Goal: Task Accomplishment & Management: Use online tool/utility

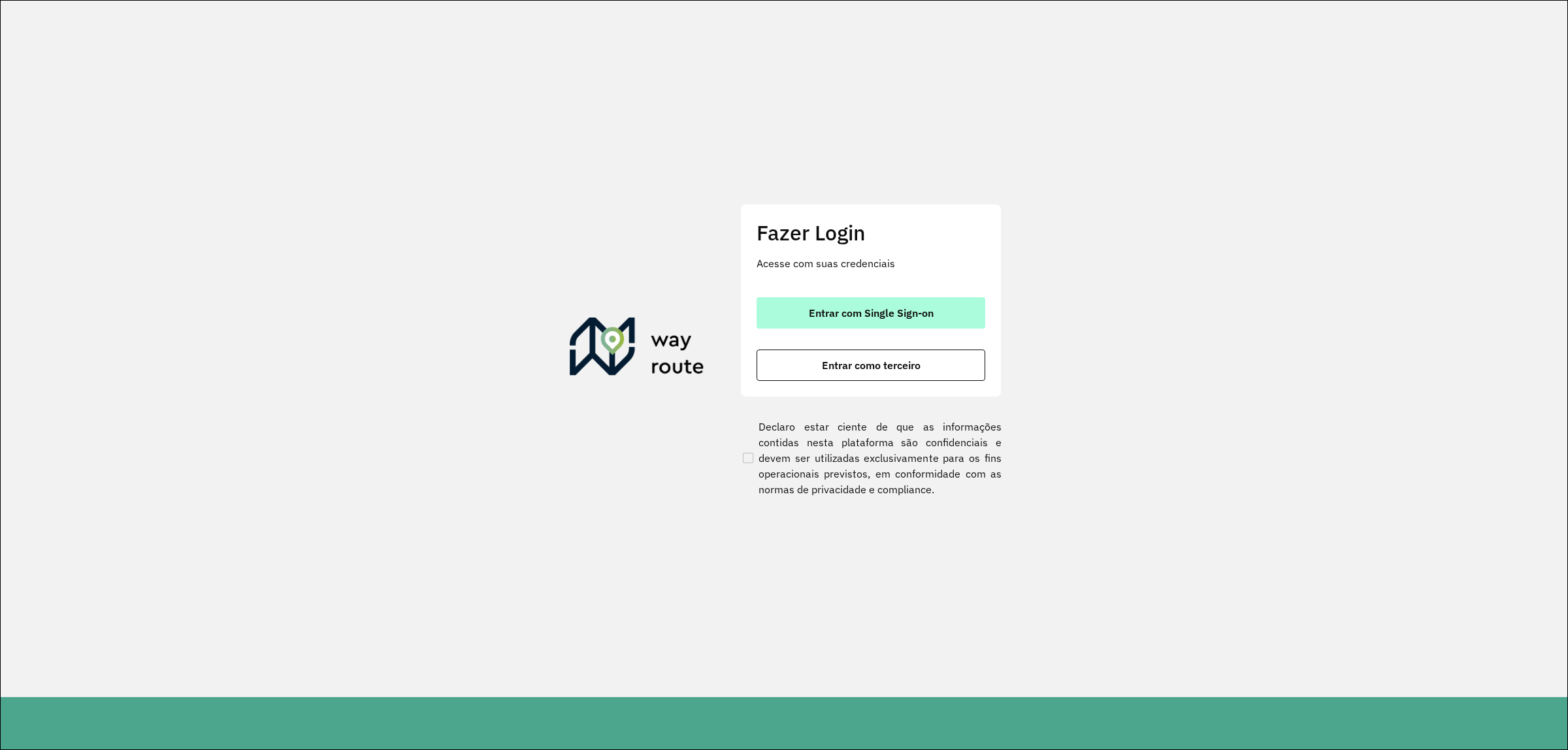
click at [884, 307] on span "Entrar com Single Sign-on" at bounding box center [871, 312] width 125 height 11
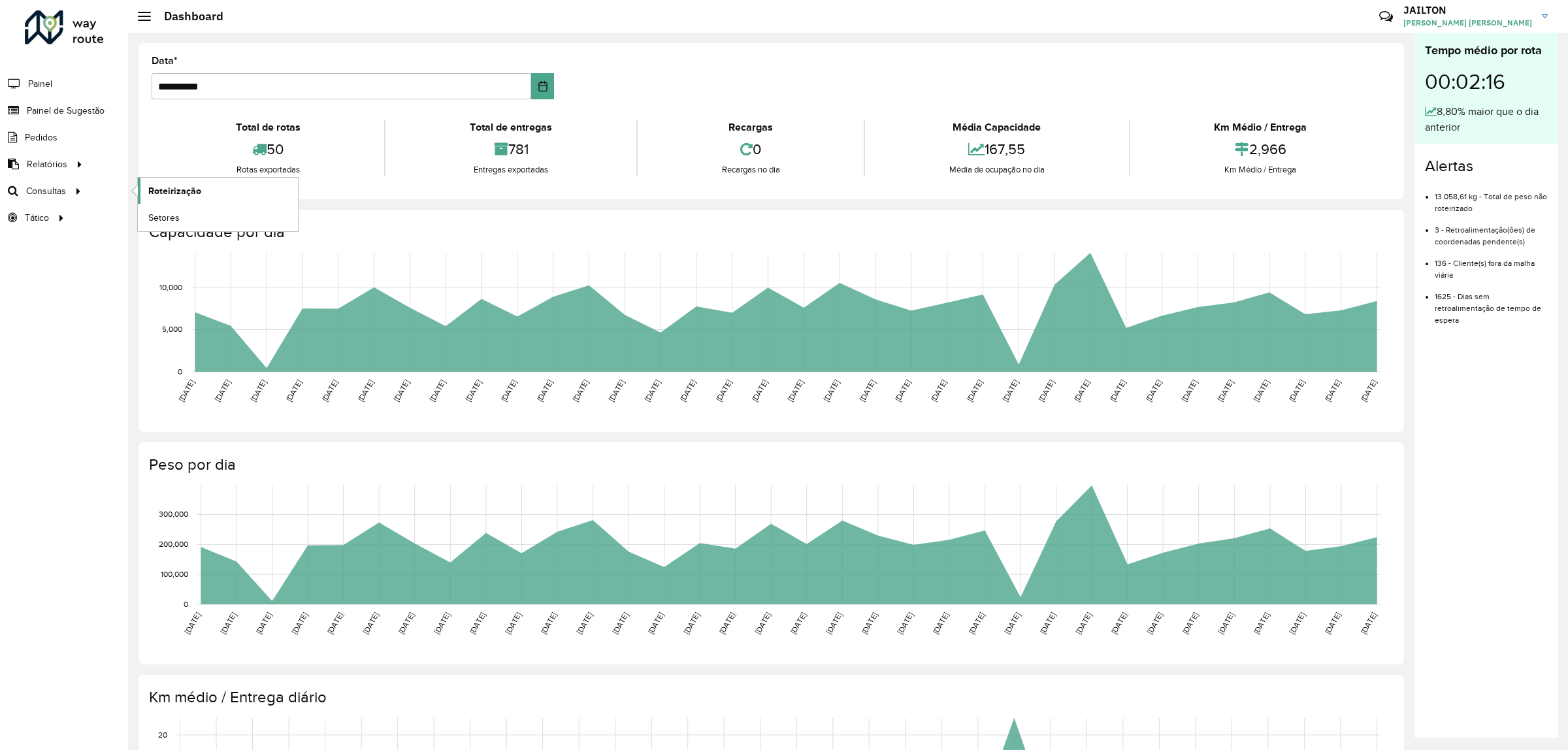
click at [204, 191] on link "Roteirização" at bounding box center [217, 190] width 160 height 27
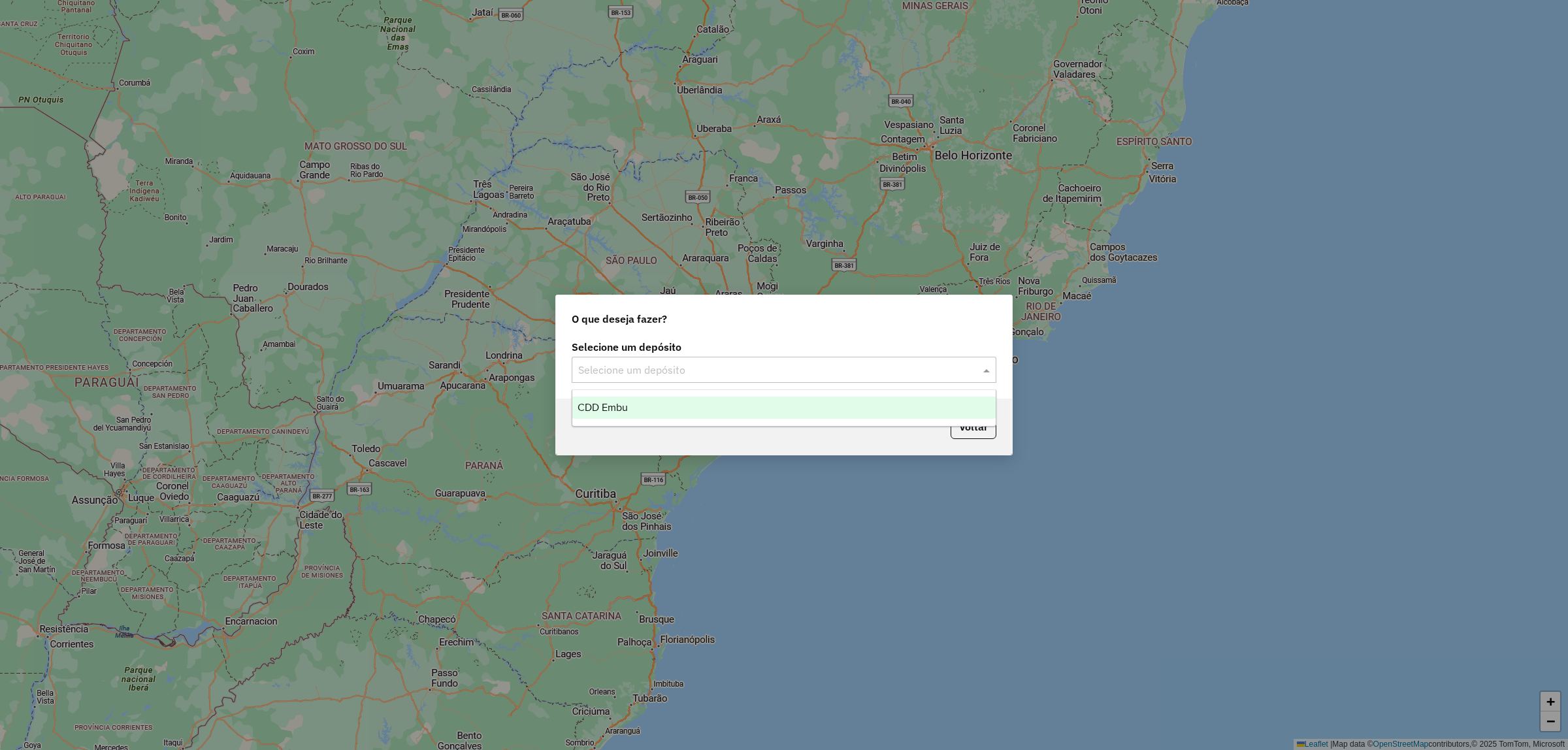
click at [773, 362] on input "text" at bounding box center [771, 370] width 386 height 16
click at [797, 410] on div "CDD Embu" at bounding box center [784, 407] width 423 height 23
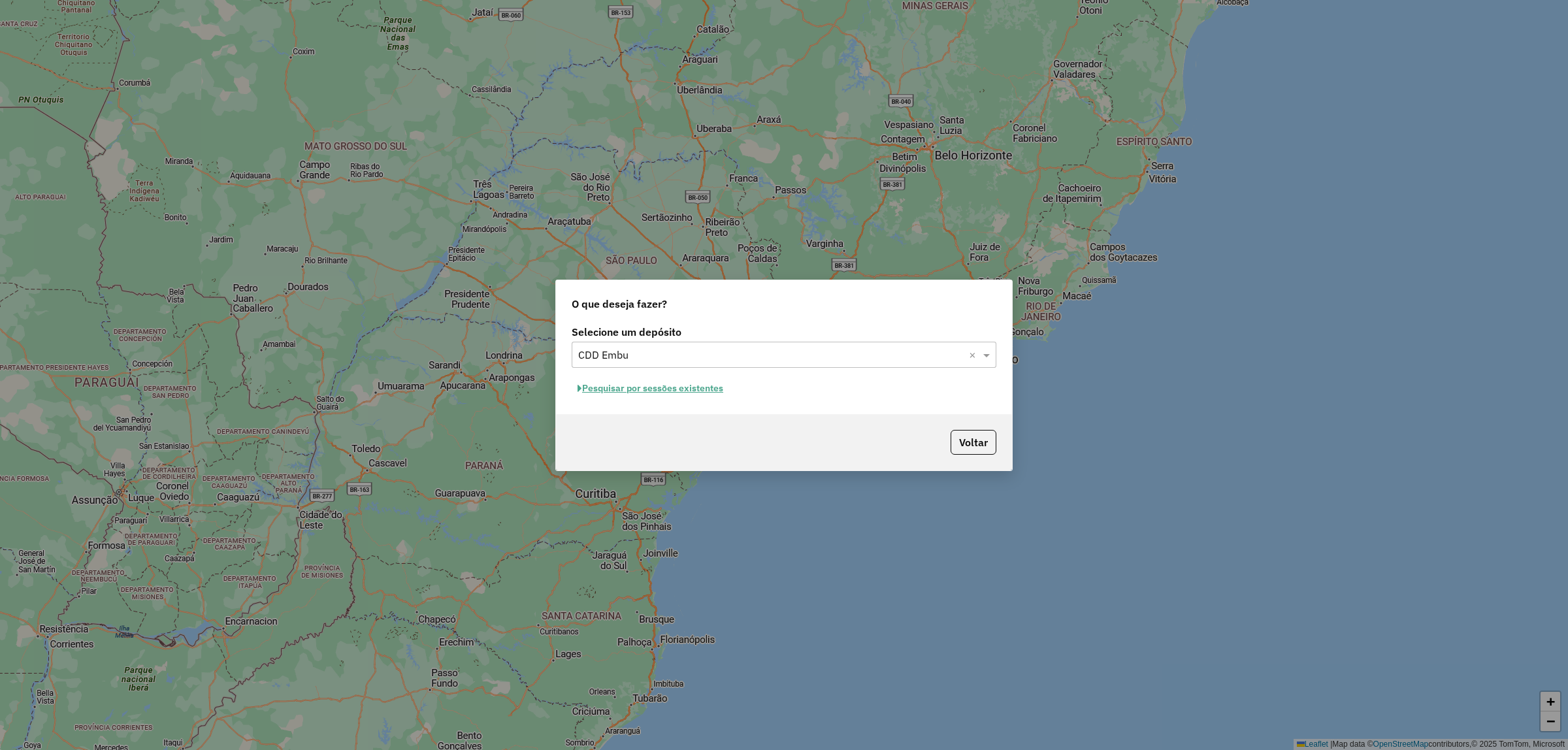
click at [676, 370] on div "Selecione um depósito Selecione um depósito × CDD Embu × Pesquisar por sessões …" at bounding box center [784, 368] width 456 height 92
click at [689, 383] on button "Pesquisar por sessões existentes" at bounding box center [650, 388] width 157 height 21
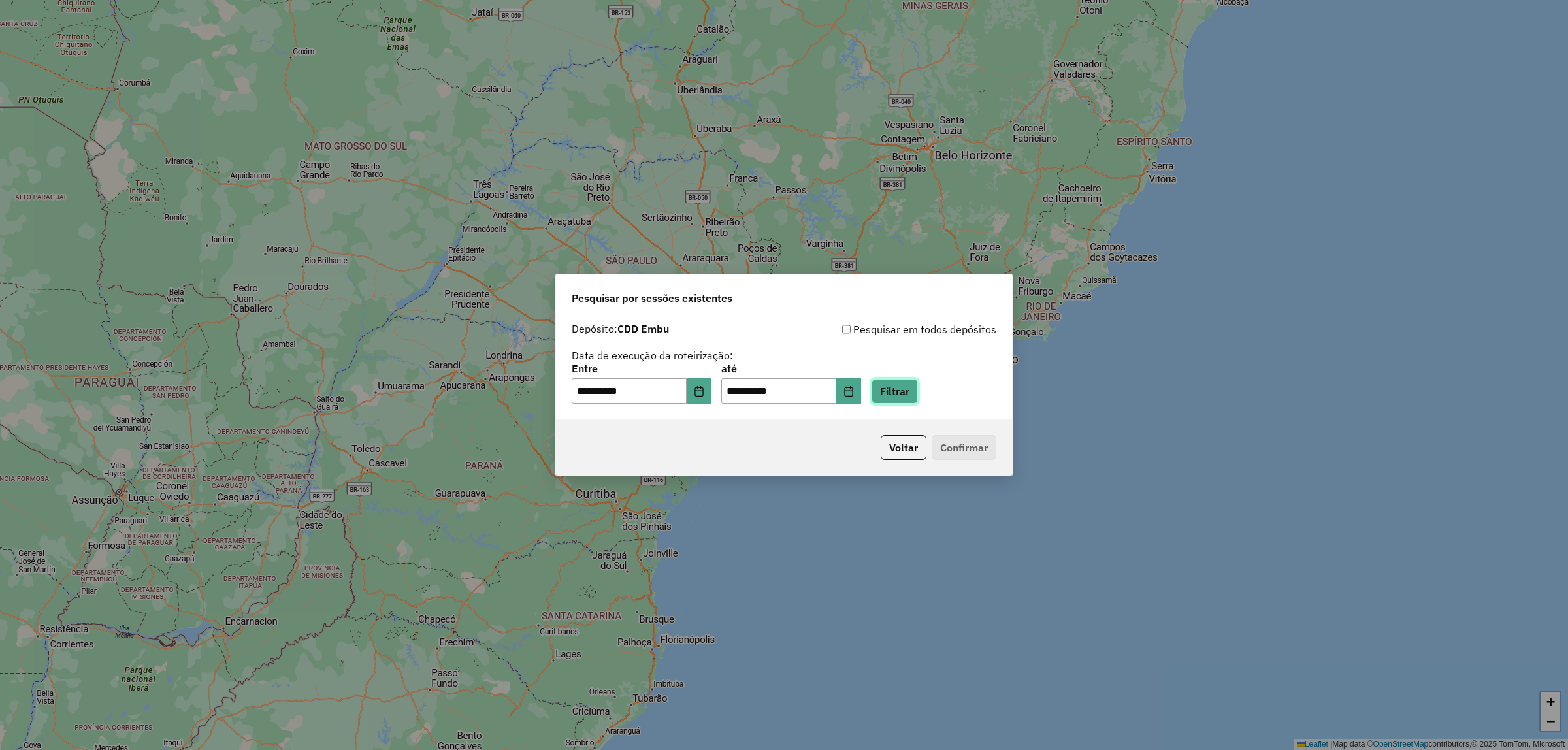
click at [918, 396] on button "Filtrar" at bounding box center [894, 391] width 46 height 25
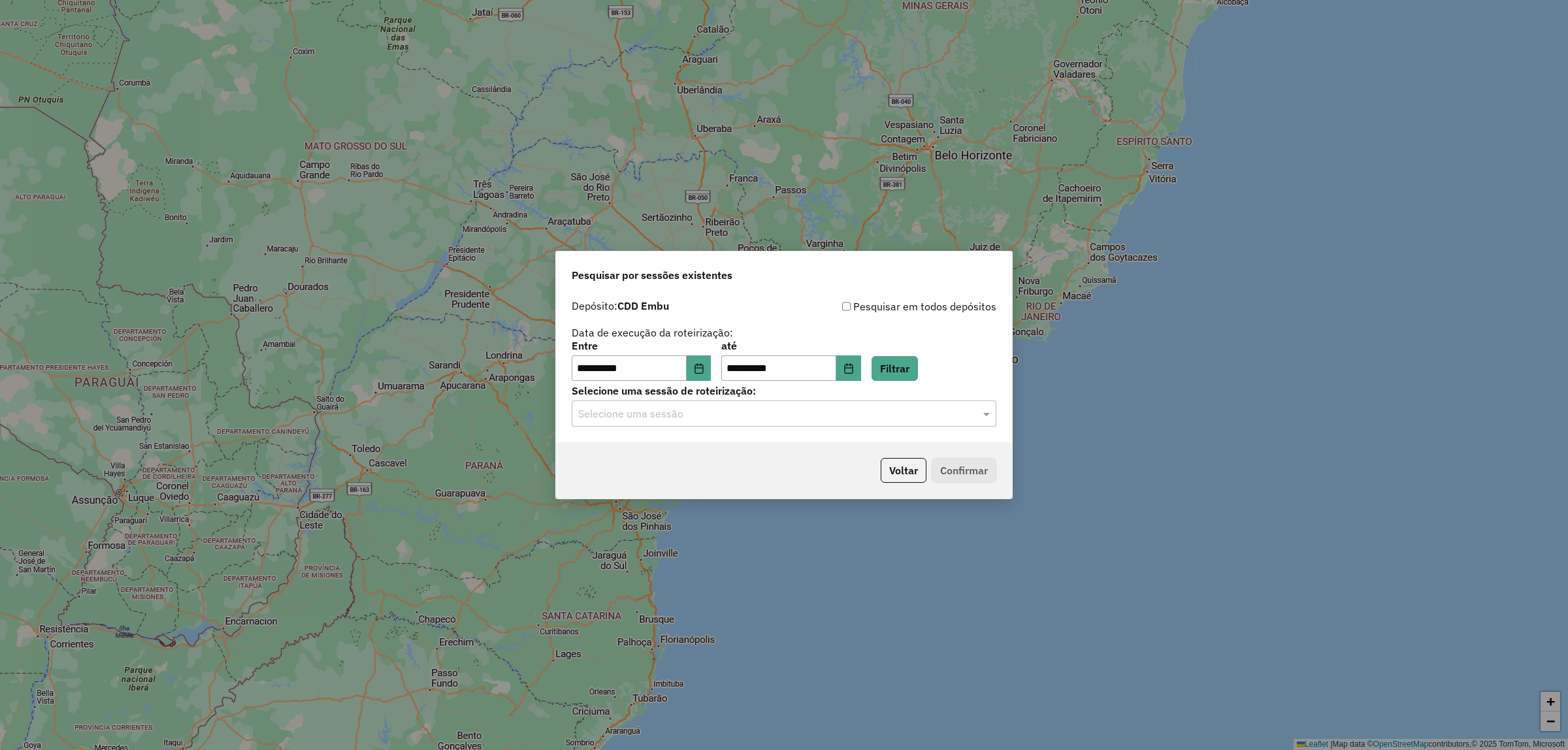
click at [720, 383] on label "Selecione uma sessão de roteirização:" at bounding box center [784, 391] width 424 height 16
click at [710, 376] on button "Choose Date" at bounding box center [698, 368] width 25 height 27
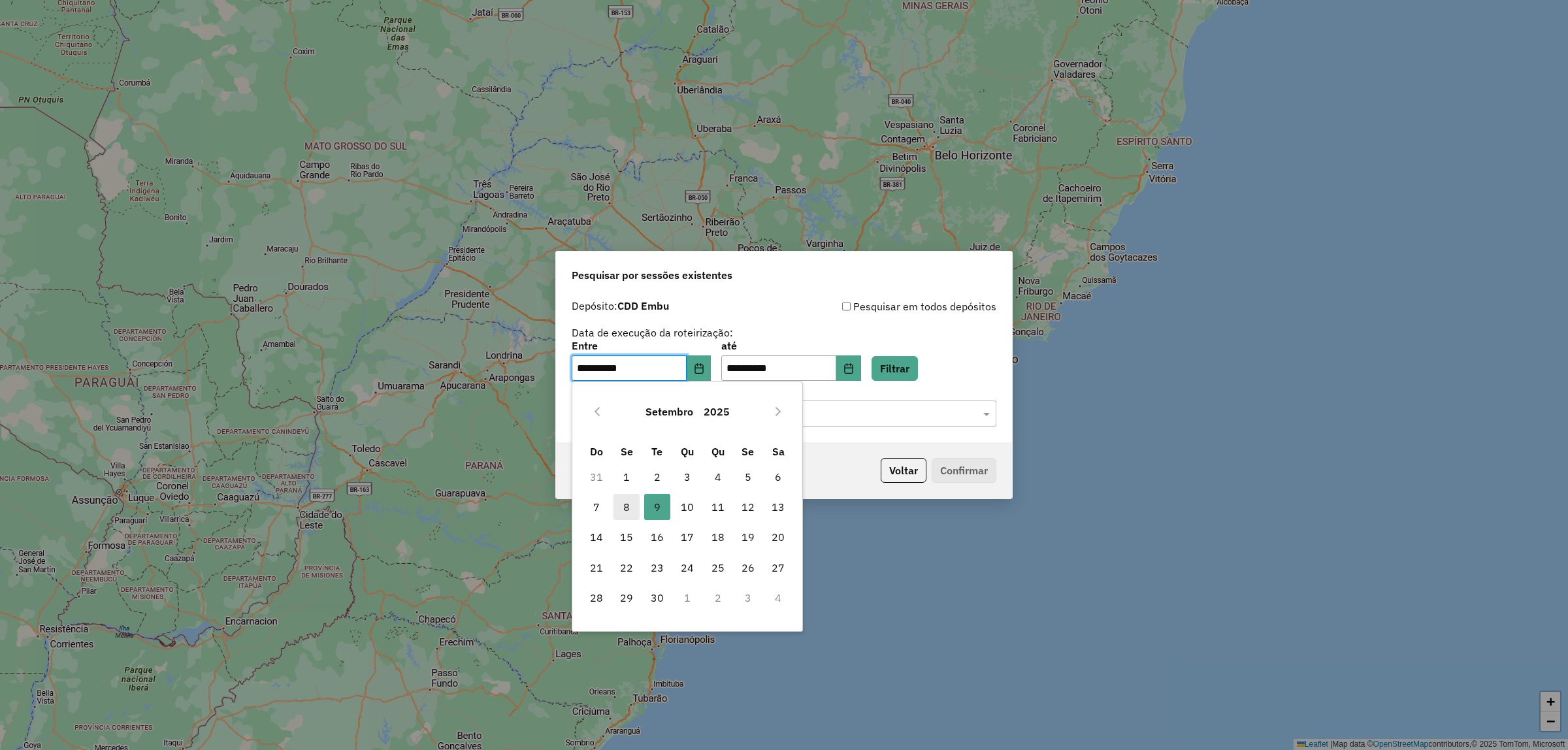
click at [622, 501] on span "8" at bounding box center [626, 507] width 27 height 27
type input "**********"
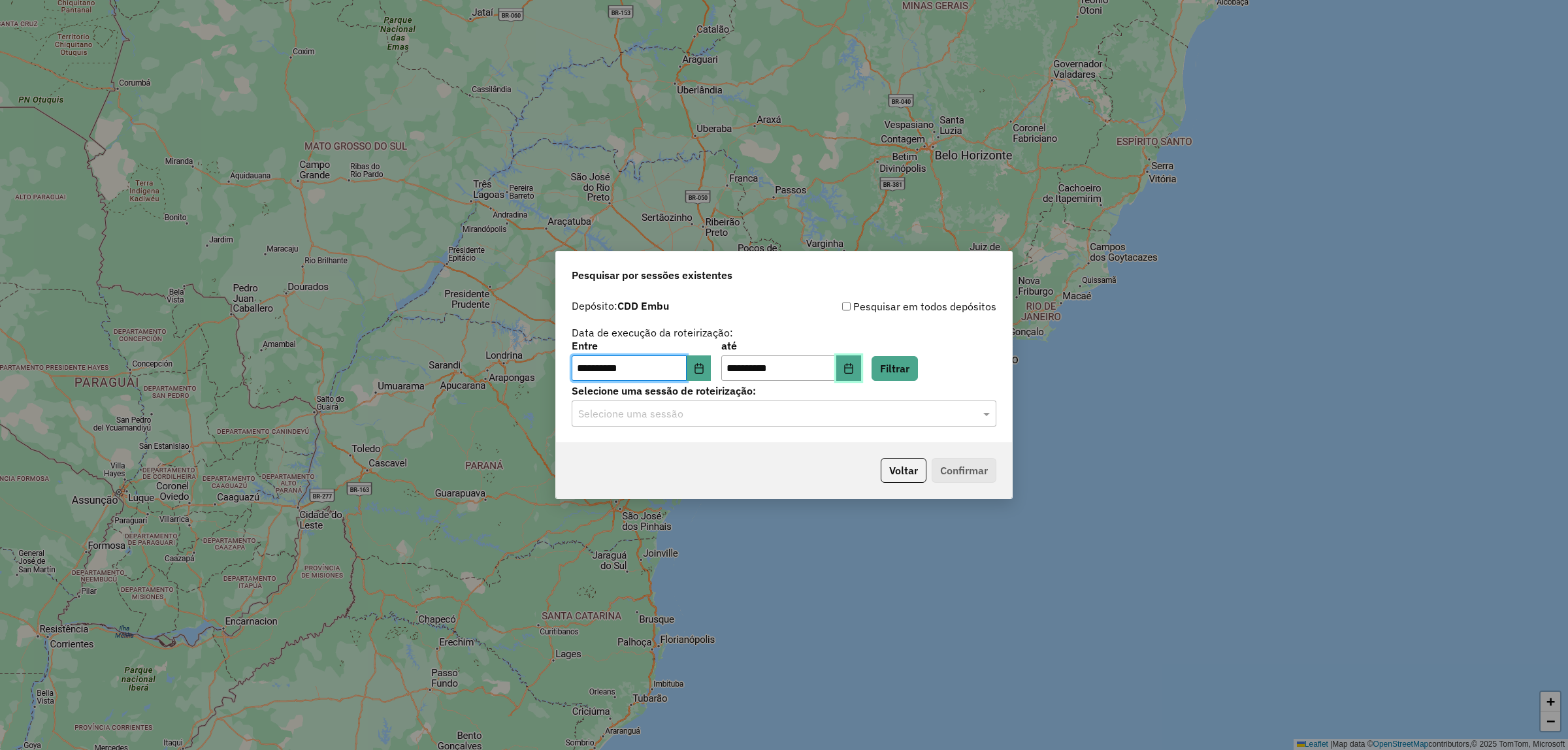
click at [854, 366] on icon "Choose Date" at bounding box center [848, 368] width 11 height 11
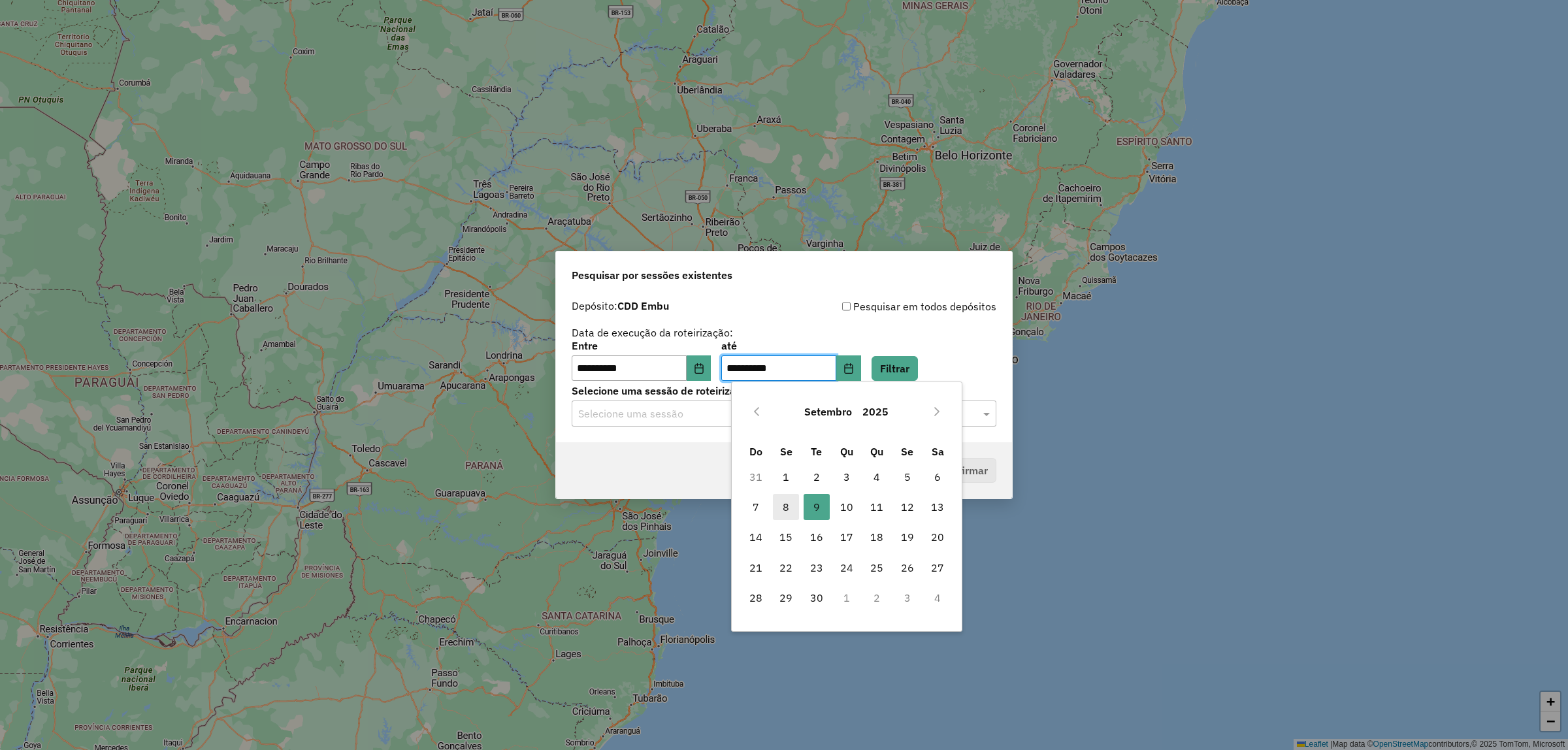
click at [784, 513] on span "8" at bounding box center [785, 507] width 27 height 27
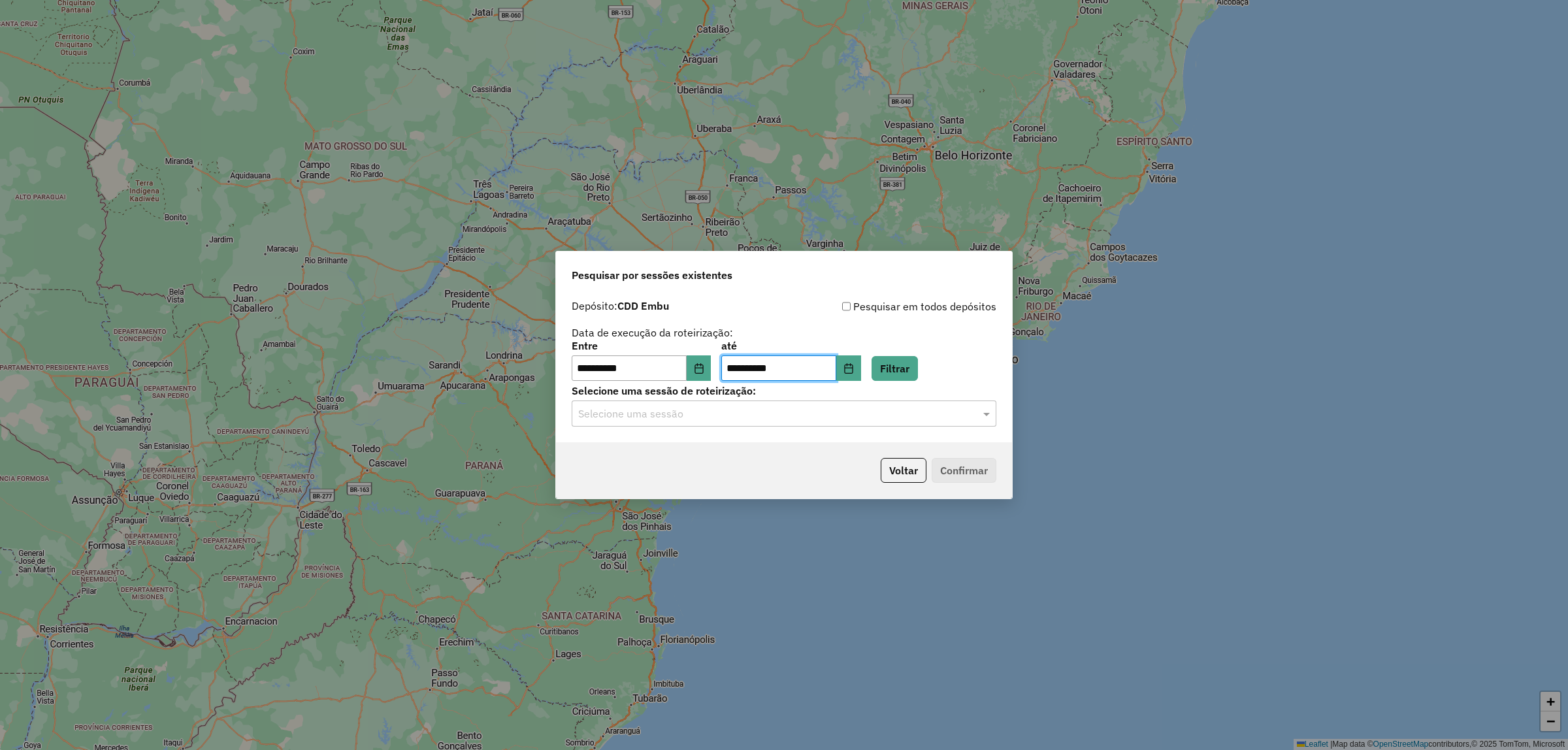
click at [909, 391] on label "Selecione uma sessão de roteirização:" at bounding box center [784, 391] width 424 height 16
click at [918, 382] on div "**********" at bounding box center [784, 368] width 456 height 149
click at [918, 379] on button "Filtrar" at bounding box center [894, 368] width 46 height 25
click at [909, 440] on div "**********" at bounding box center [784, 368] width 456 height 149
click at [924, 411] on input "text" at bounding box center [771, 414] width 386 height 16
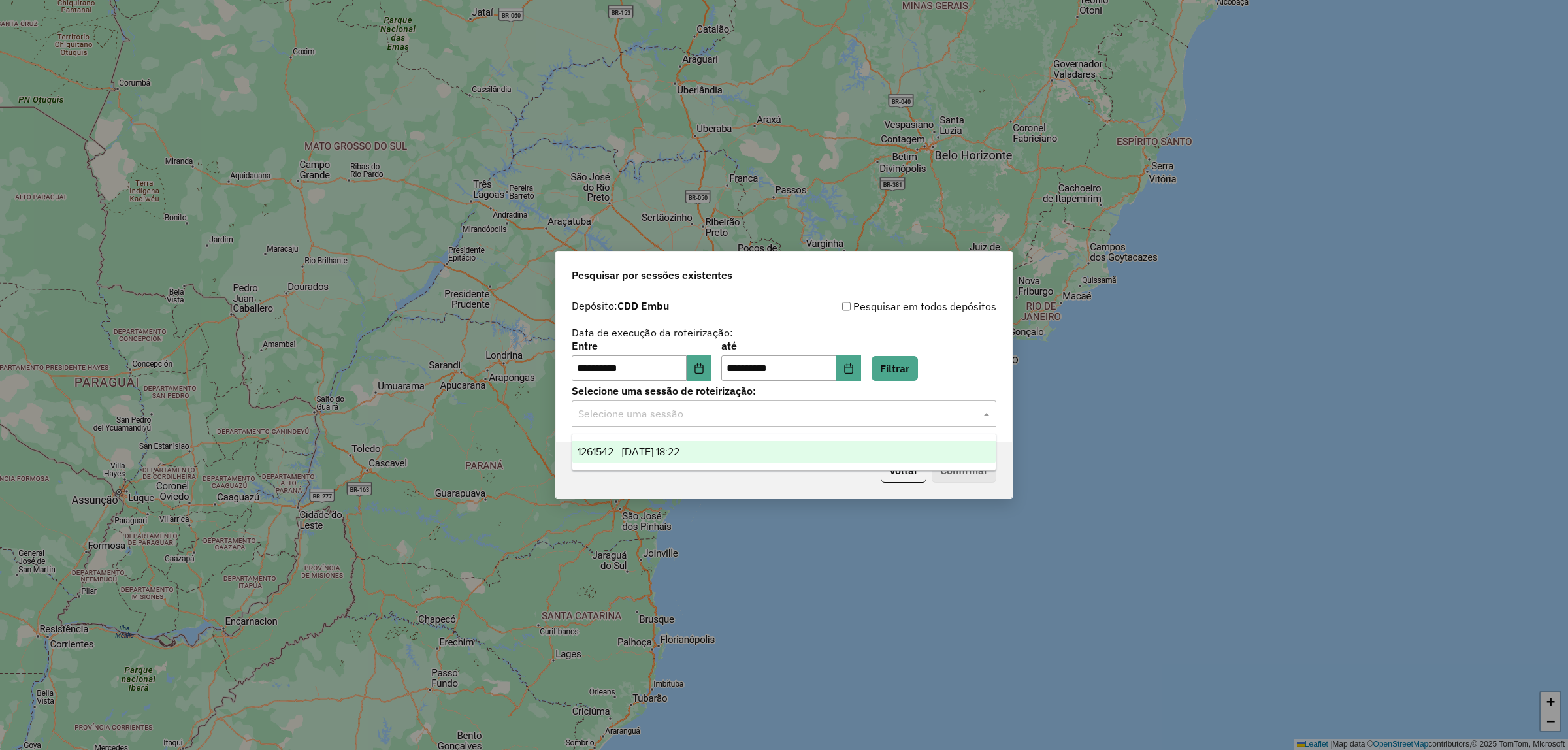
click at [759, 457] on div "1261542 - 08/09/2025 18:22" at bounding box center [784, 452] width 423 height 23
click at [981, 473] on button "Confirmar" at bounding box center [964, 469] width 65 height 25
click at [861, 384] on label "Selecione uma sessão de roteirização:" at bounding box center [784, 391] width 424 height 16
click at [861, 376] on button "Choose Date" at bounding box center [848, 368] width 25 height 27
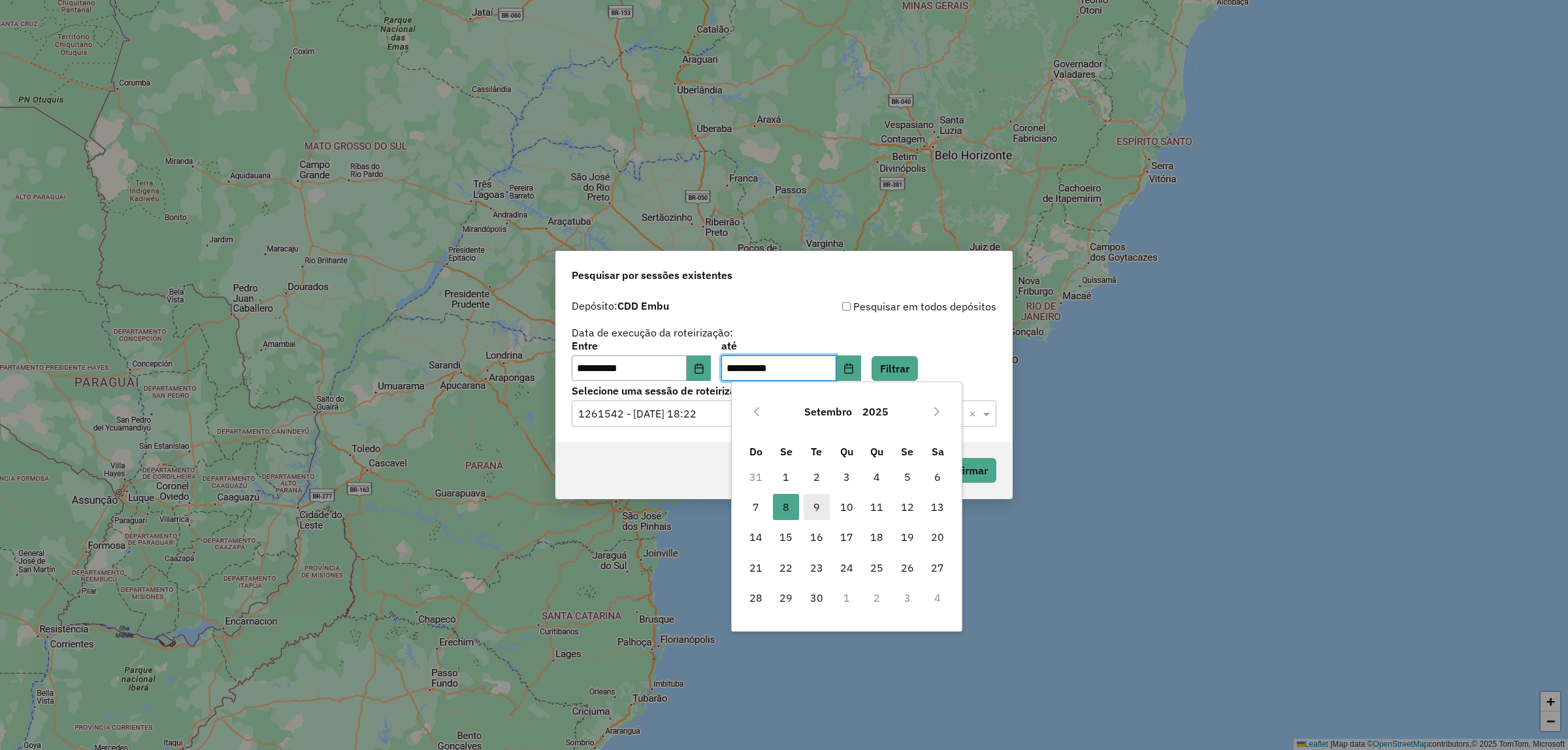
click at [811, 510] on span "9" at bounding box center [816, 507] width 27 height 27
type input "**********"
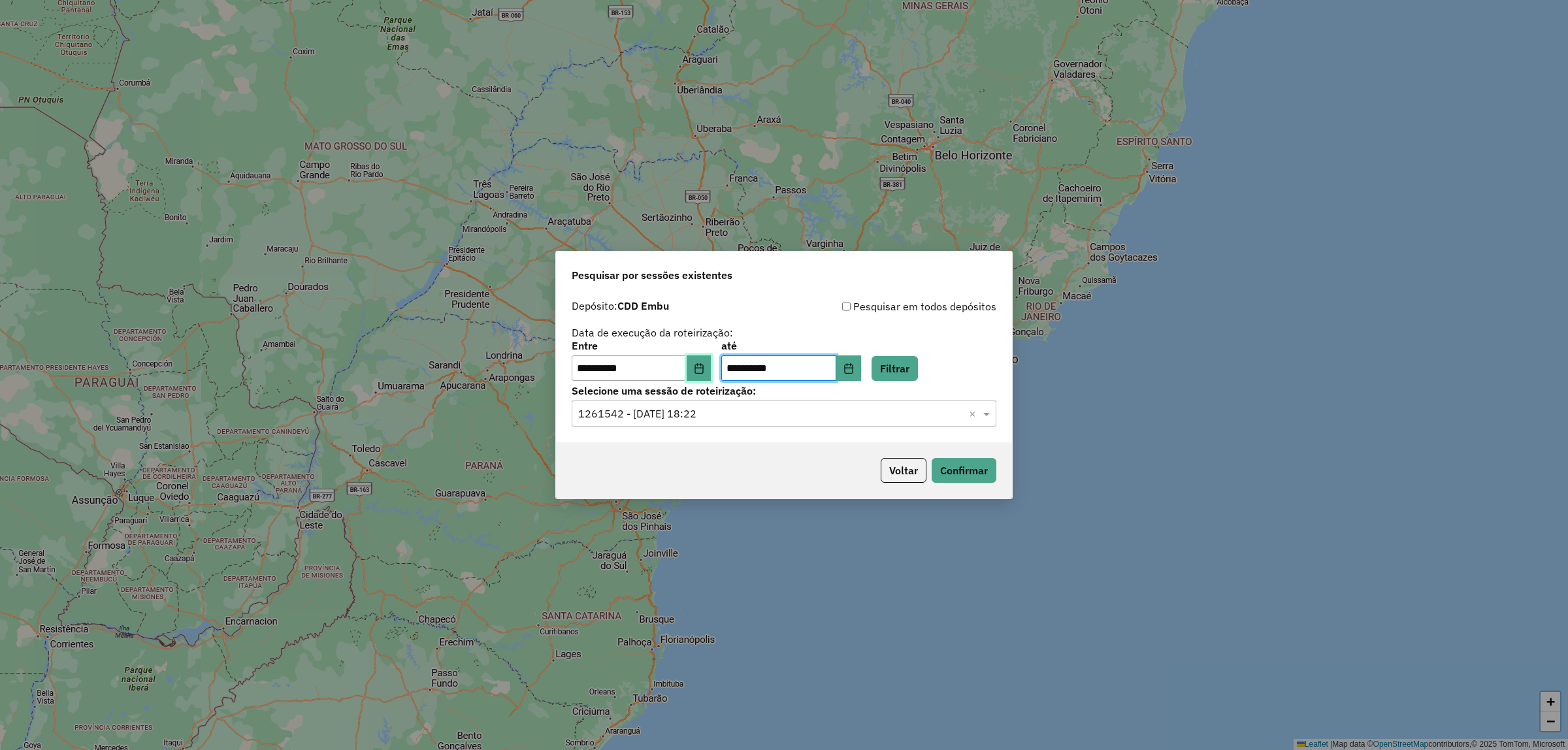
click at [708, 361] on button "Choose Date" at bounding box center [698, 368] width 25 height 27
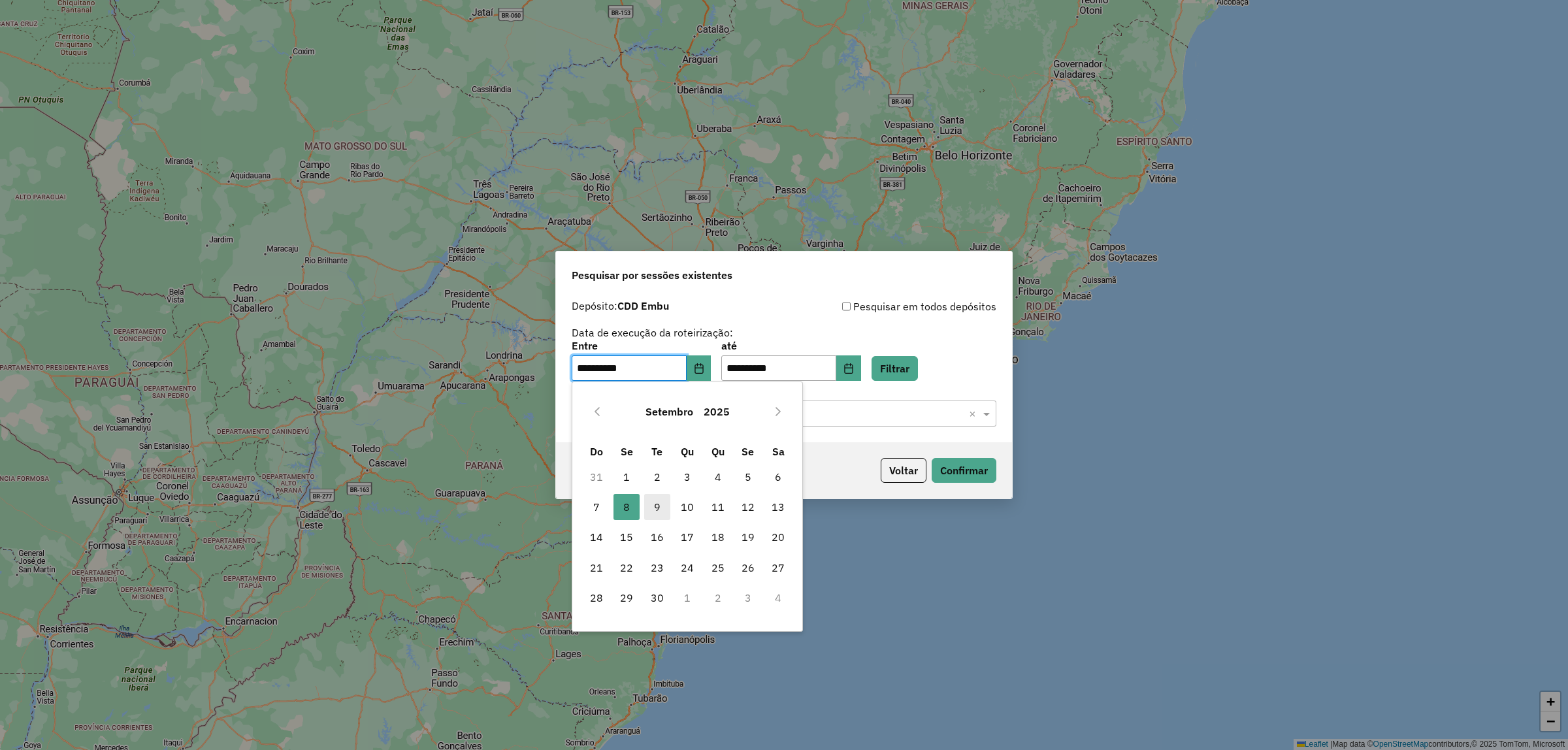
click at [665, 508] on span "9" at bounding box center [657, 507] width 27 height 27
type input "**********"
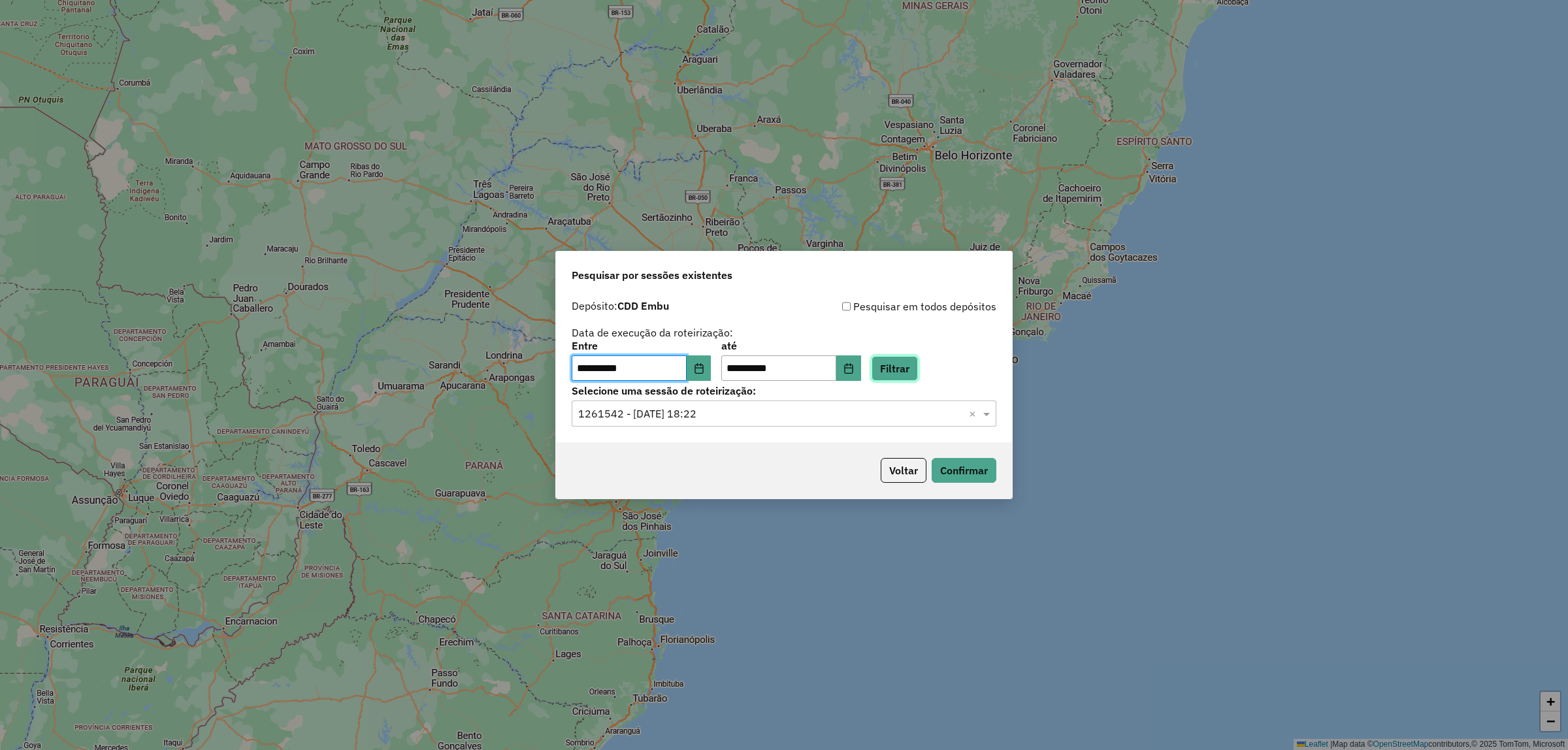
click at [918, 366] on button "Filtrar" at bounding box center [894, 368] width 46 height 25
click at [926, 416] on input "text" at bounding box center [771, 414] width 386 height 16
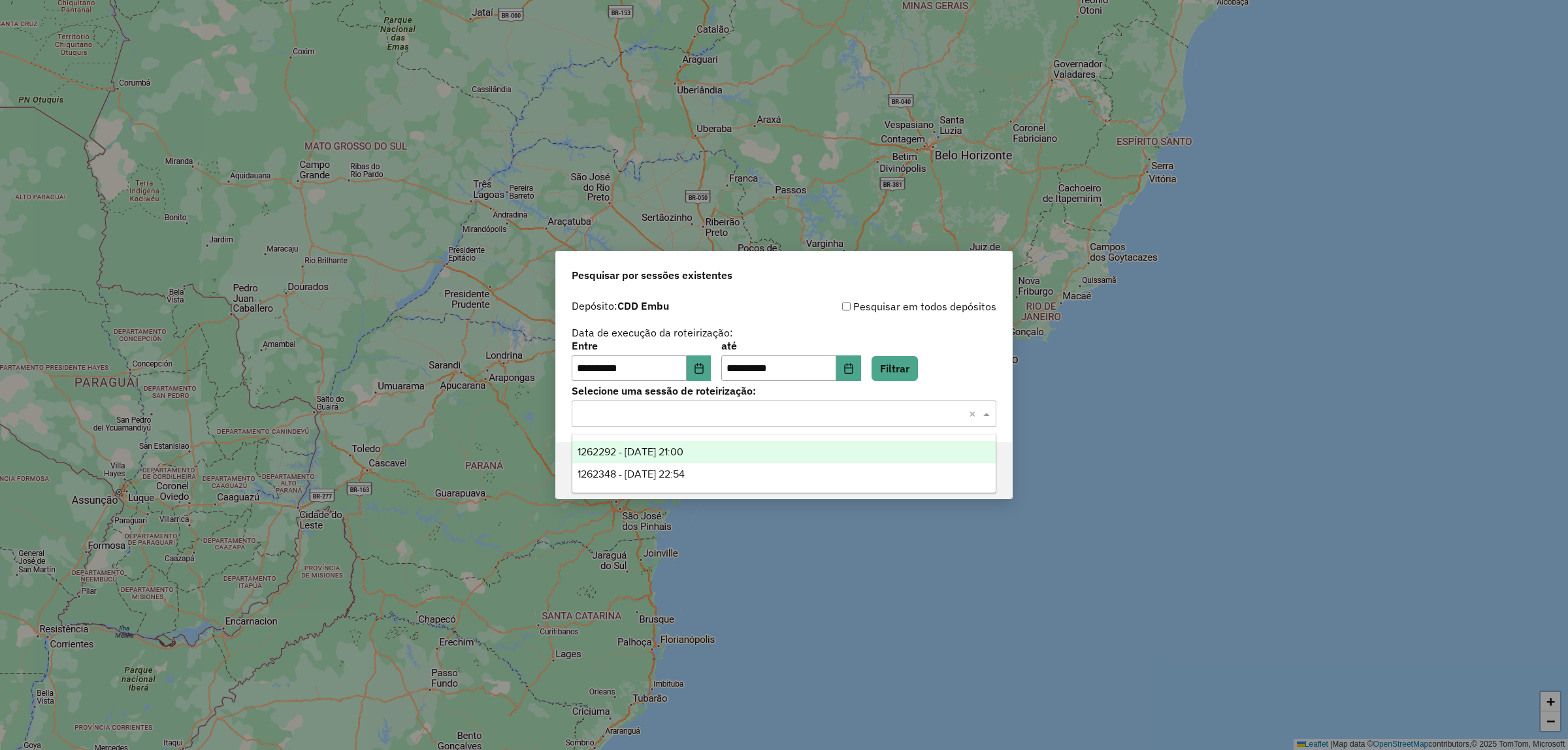
click at [773, 450] on div "1262292 - 09/09/2025 21:00" at bounding box center [784, 452] width 423 height 23
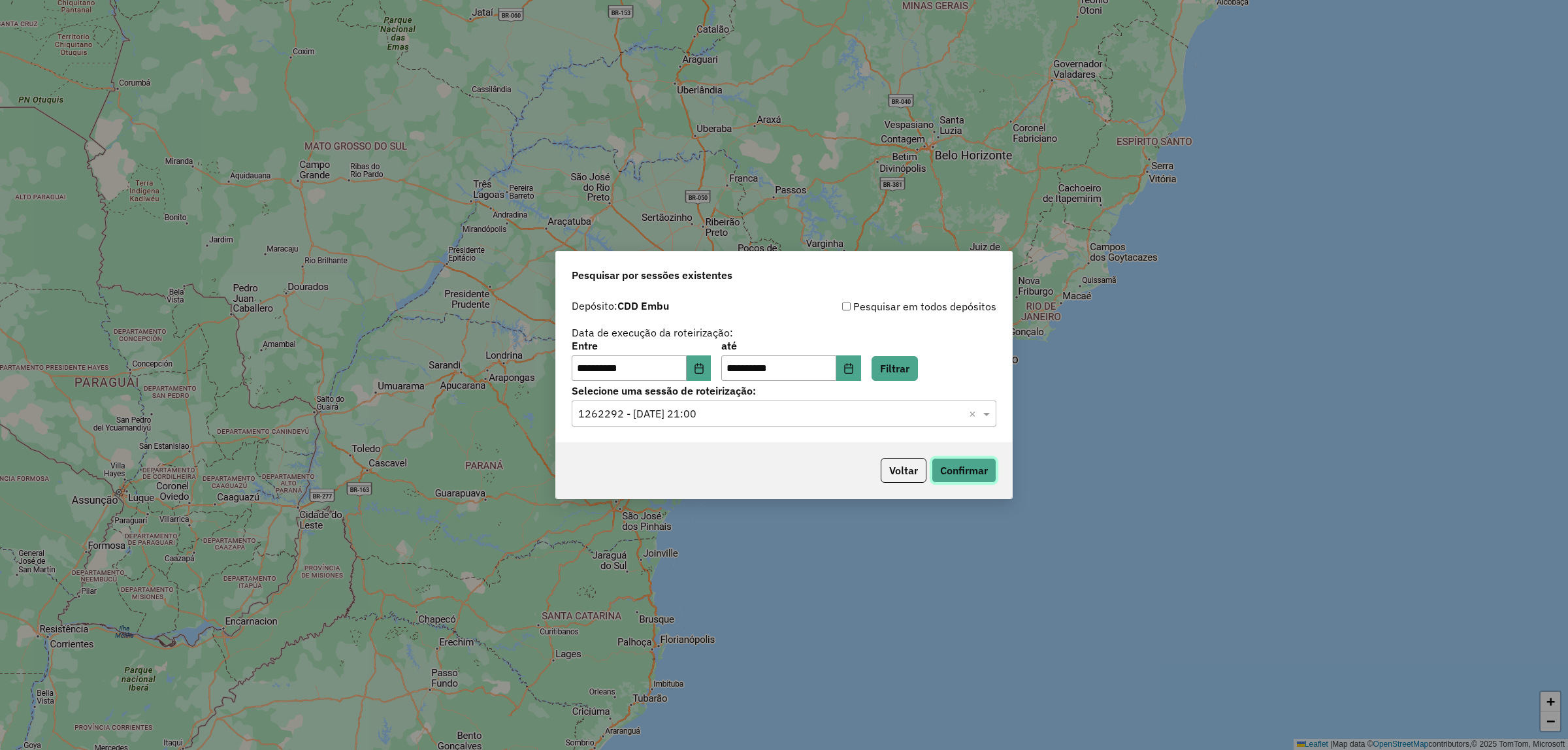
click at [962, 474] on button "Confirmar" at bounding box center [964, 469] width 65 height 25
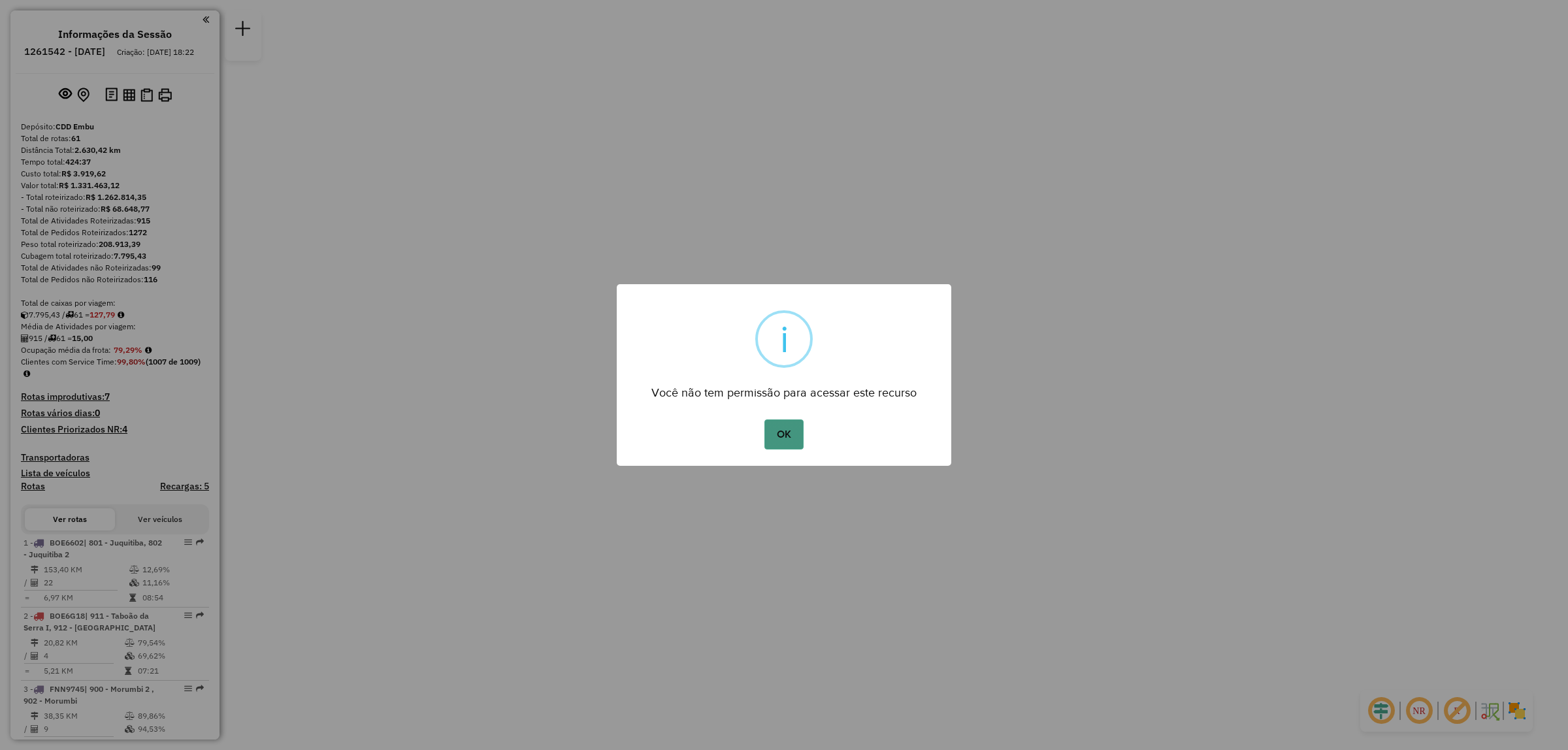
click at [787, 432] on button "OK" at bounding box center [783, 434] width 38 height 30
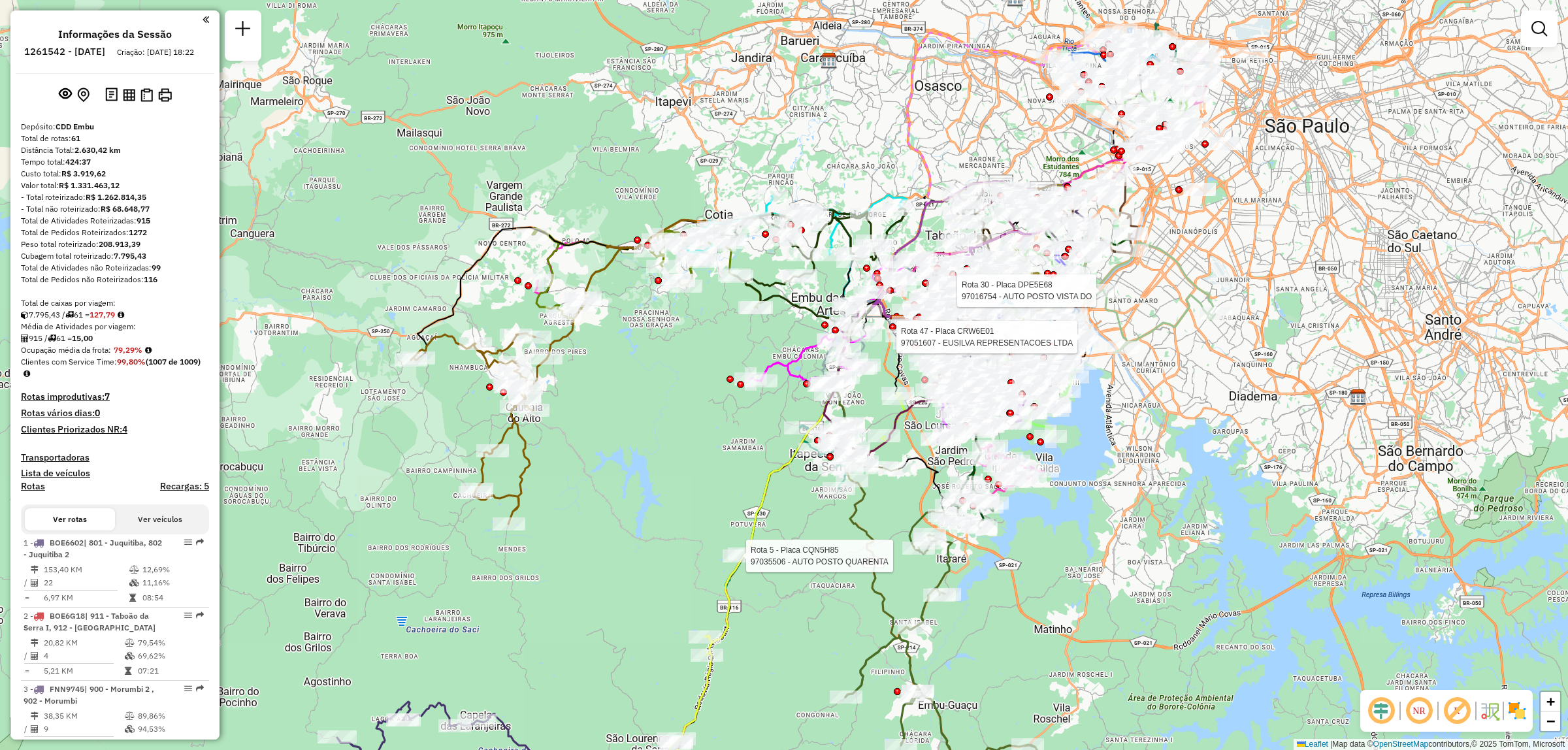
select select "**********"
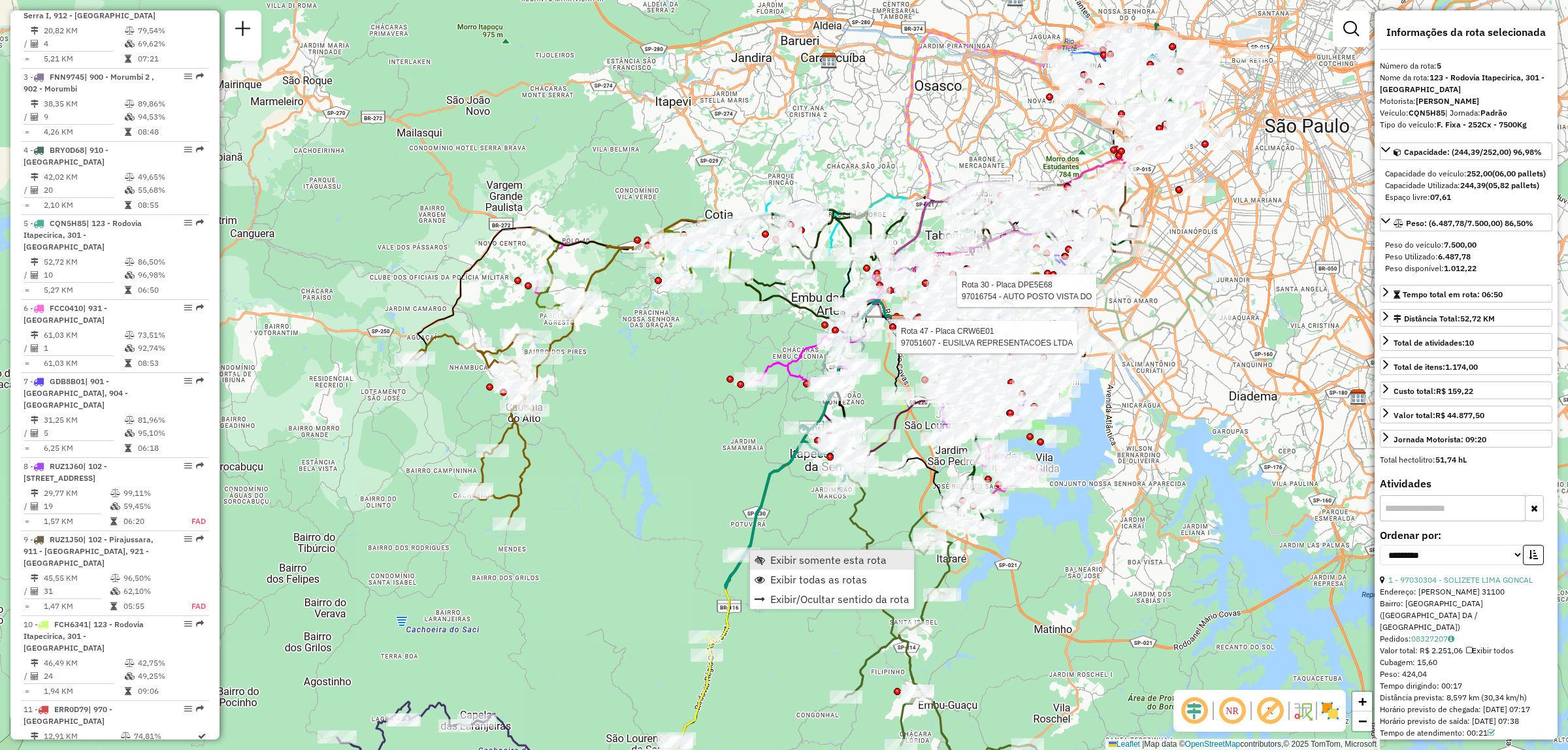
scroll to position [817, 0]
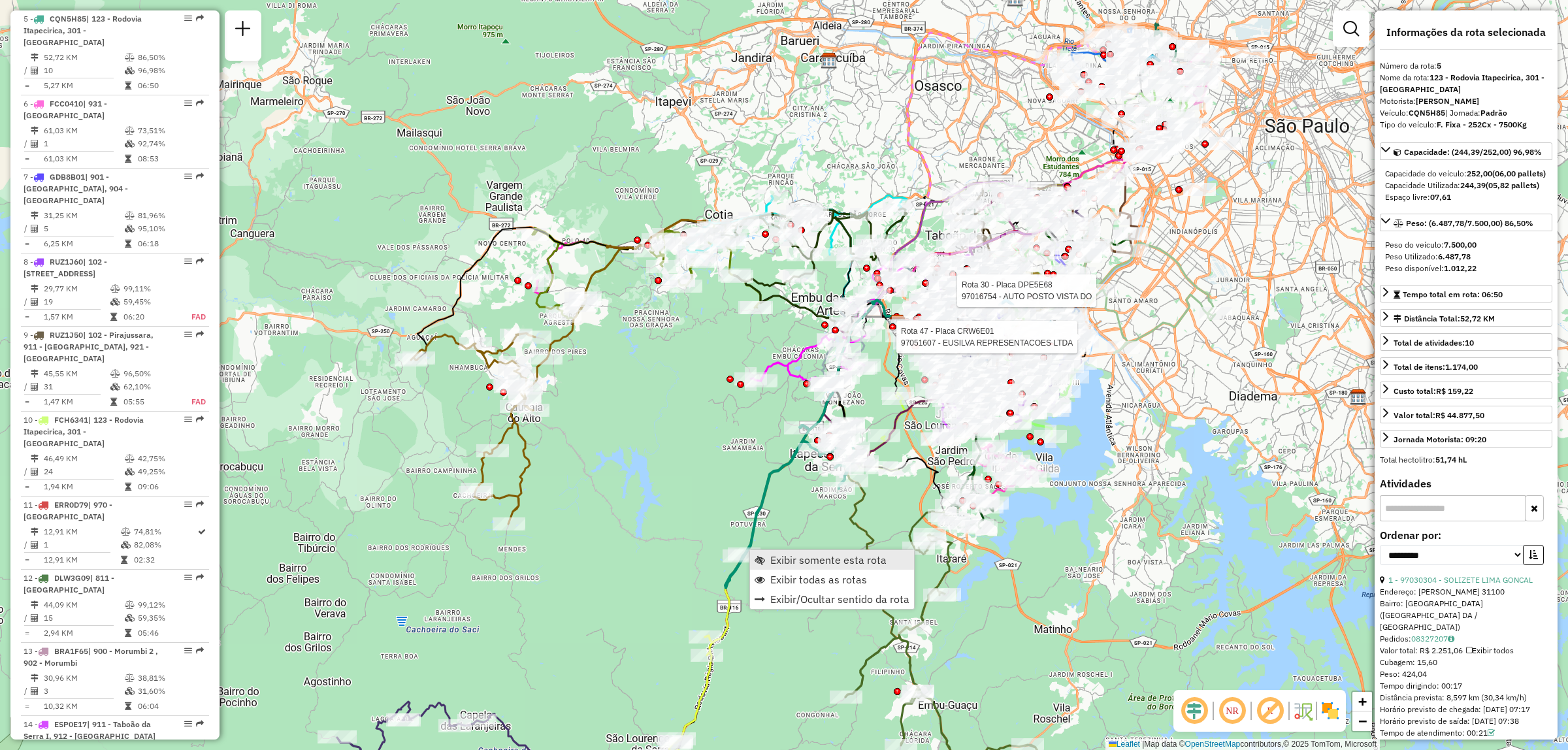
click at [886, 557] on link "Exibir somente esta rota" at bounding box center [832, 560] width 164 height 20
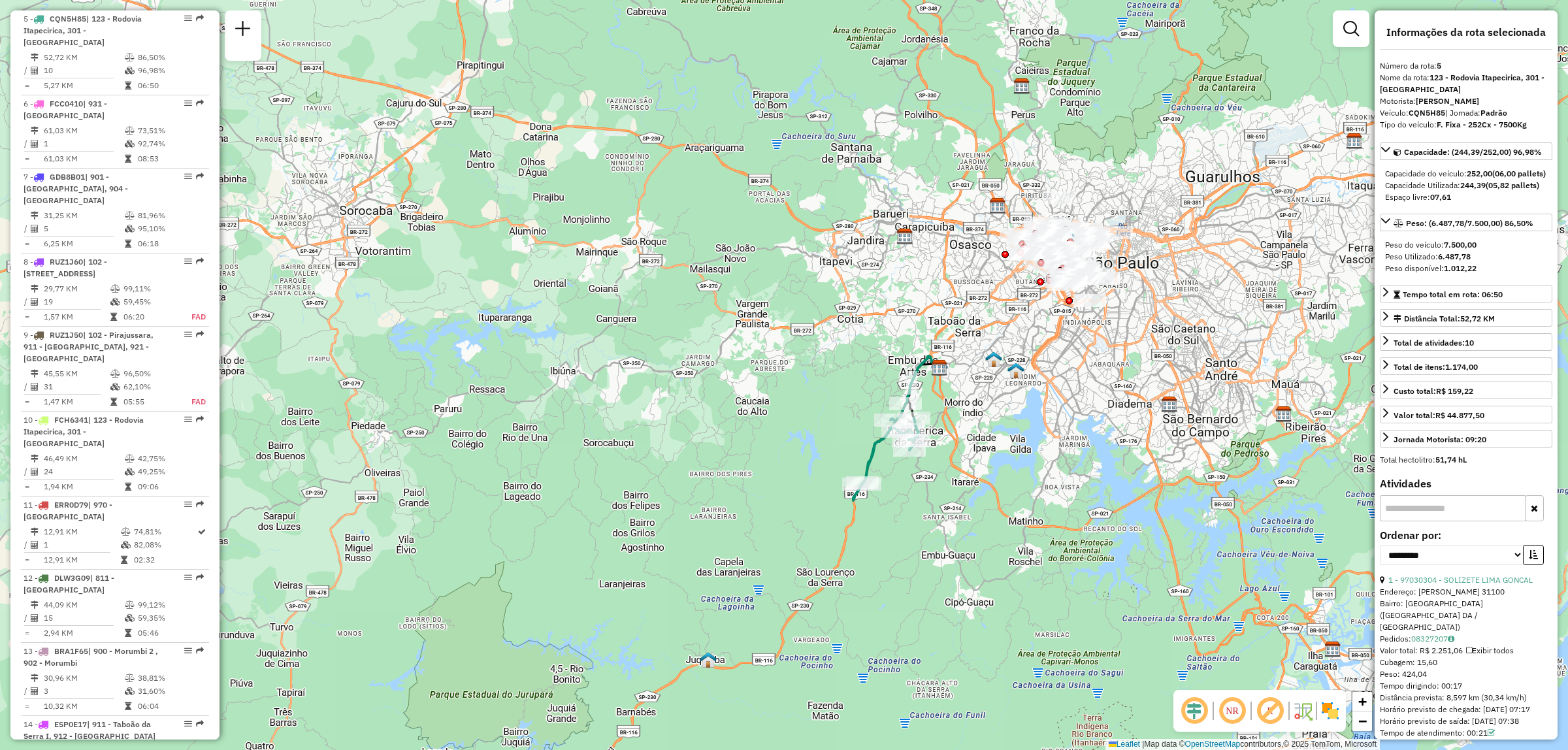
drag, startPoint x: 1069, startPoint y: 301, endPoint x: 1106, endPoint y: 354, distance: 64.6
click at [1106, 354] on div "Janela de atendimento Grade de atendimento Capacidade Transportadoras Veículos …" at bounding box center [784, 375] width 1568 height 750
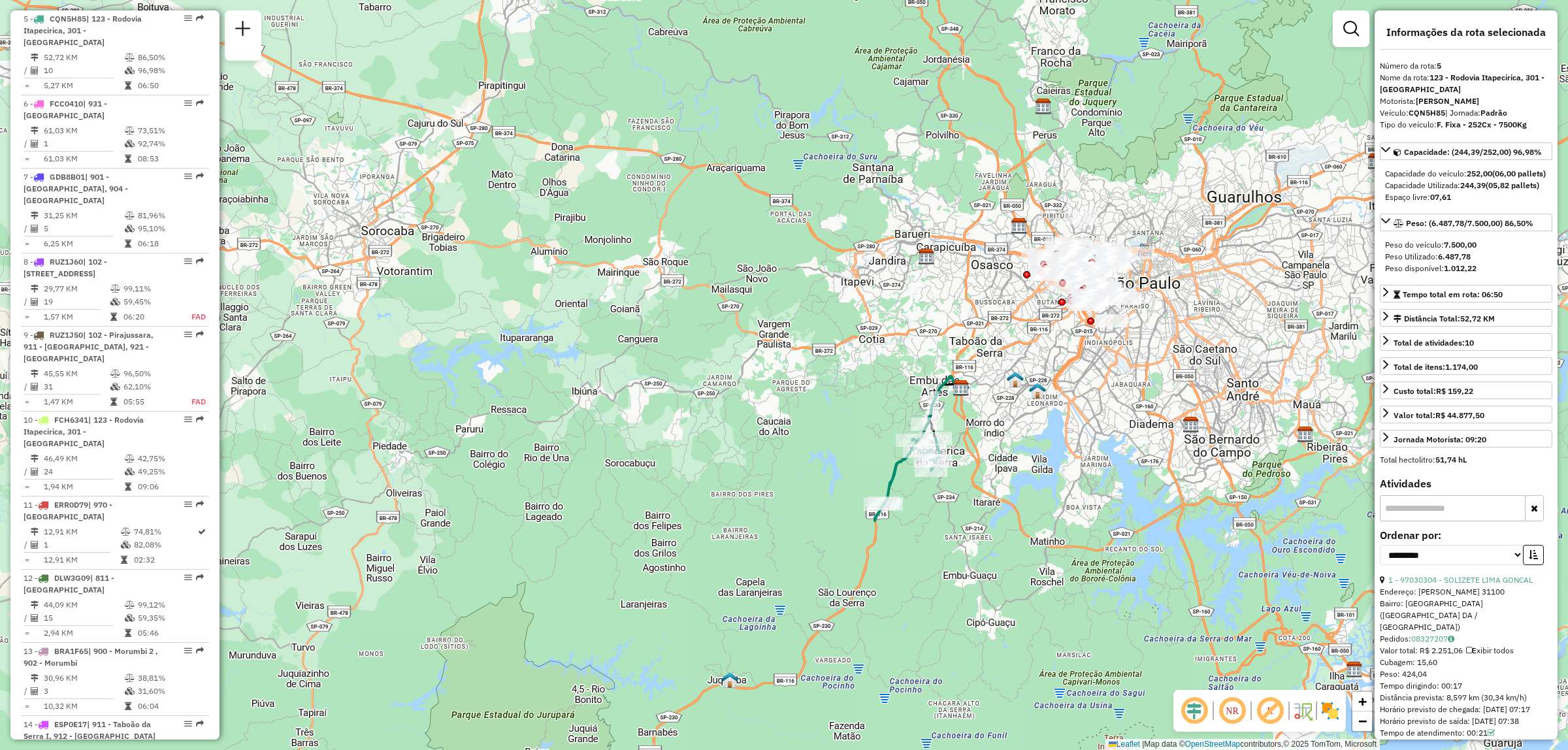
click at [1337, 708] on img at bounding box center [1329, 710] width 21 height 21
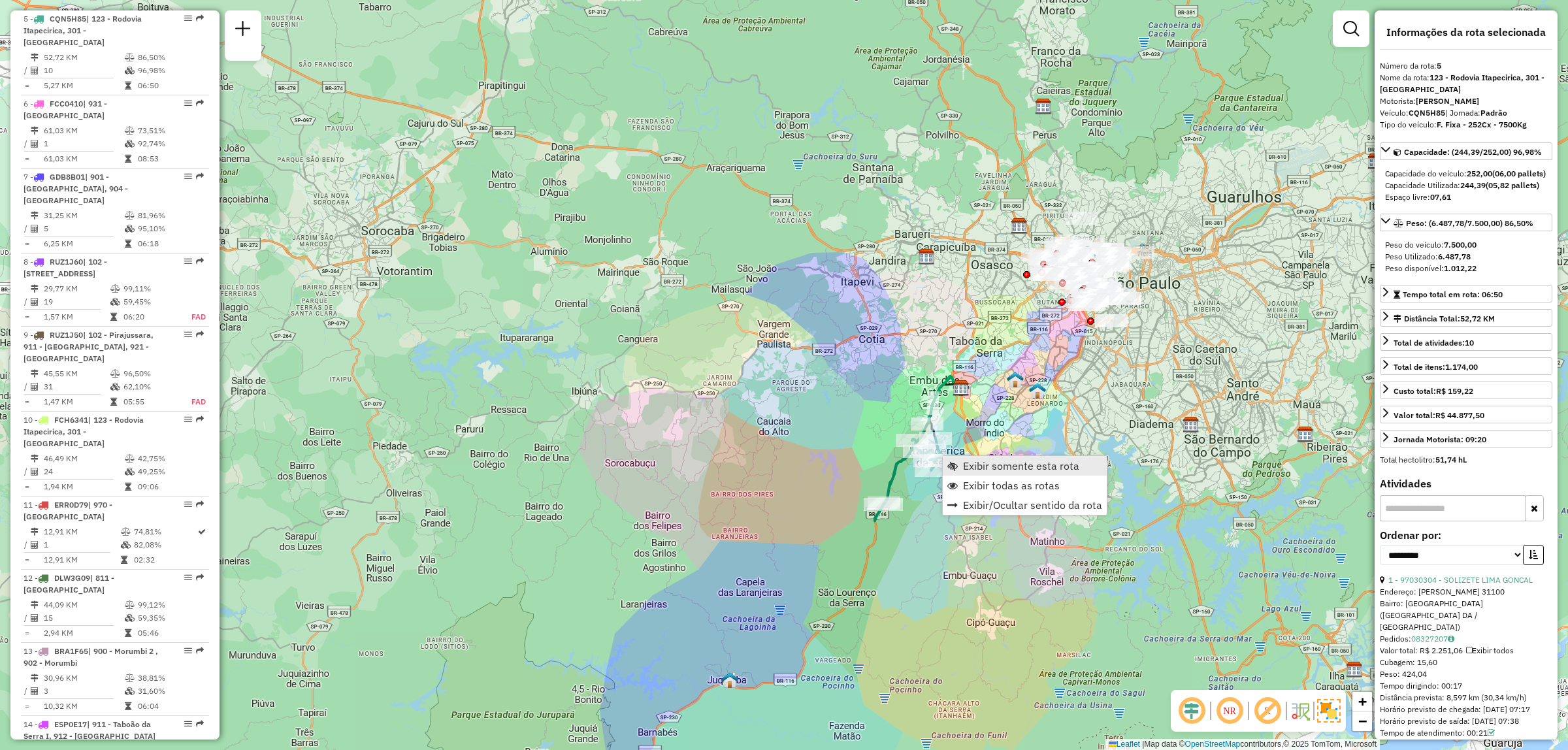
click at [1063, 469] on span "Exibir somente esta rota" at bounding box center [1021, 465] width 116 height 11
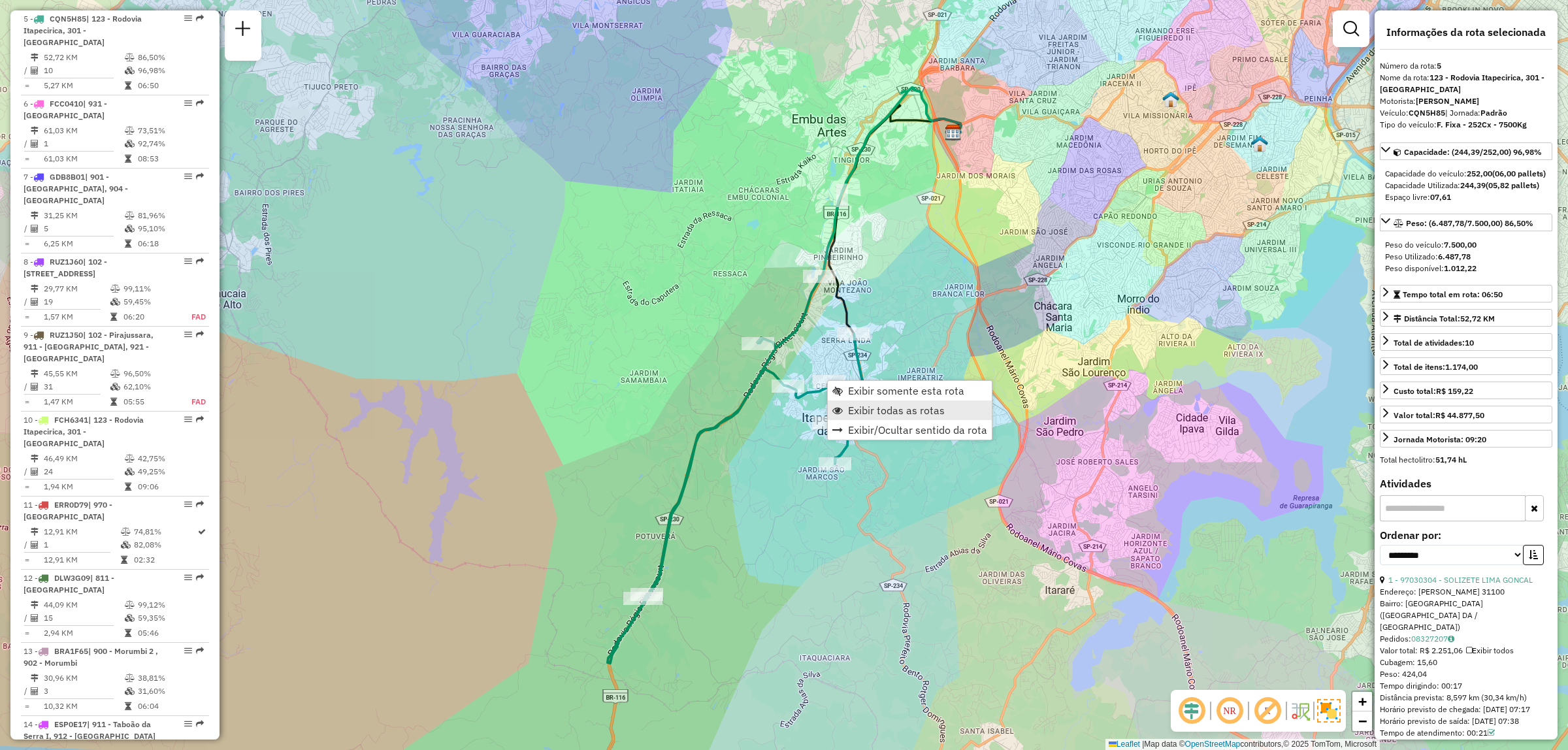
click at [880, 411] on span "Exibir todas as rotas" at bounding box center [896, 410] width 96 height 11
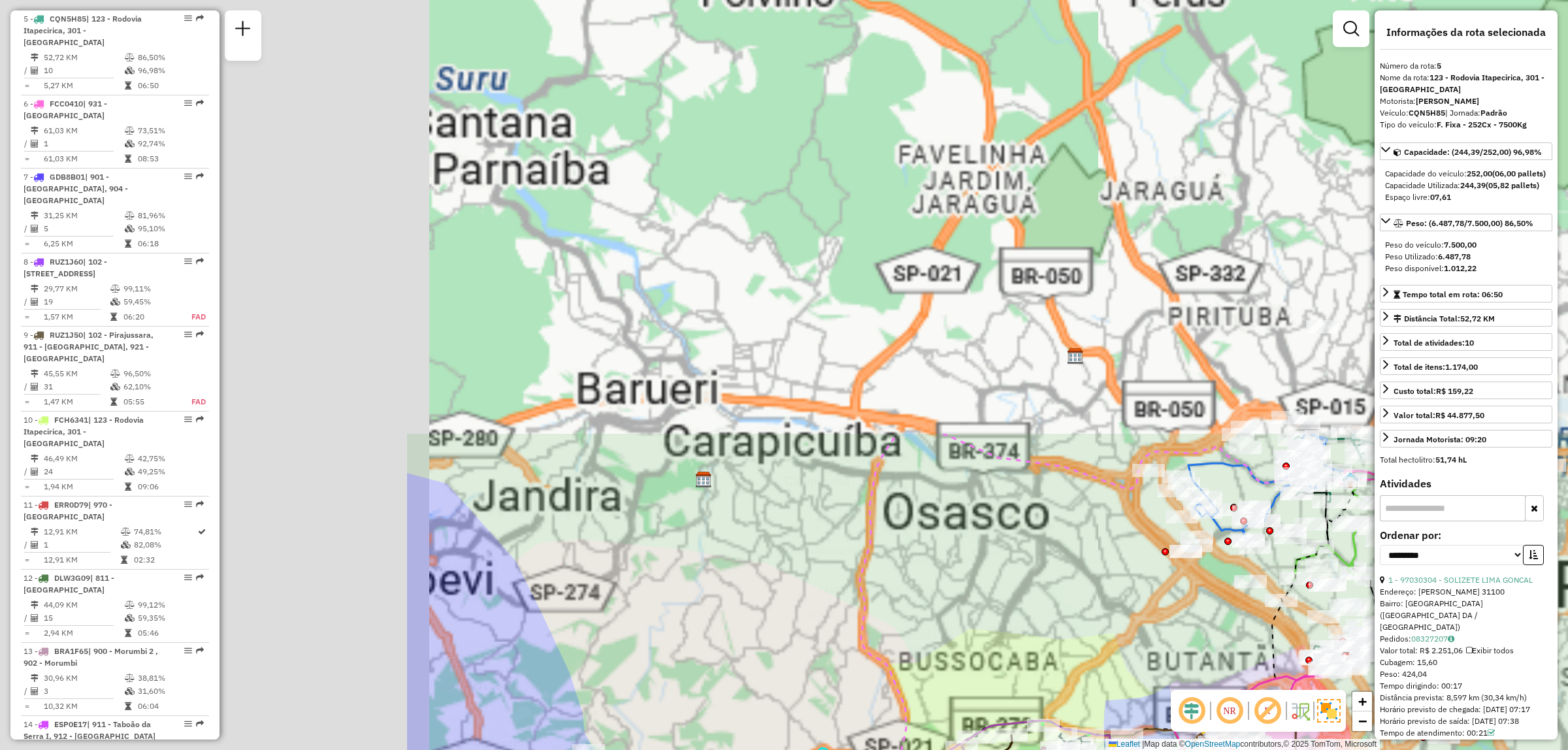
click at [1477, 633] on hb-router-mapa "Informações da Sessão 1261542 - 08/09/2025 Criação: 06/09/2025 18:22 Depósito: …" at bounding box center [784, 375] width 1568 height 750
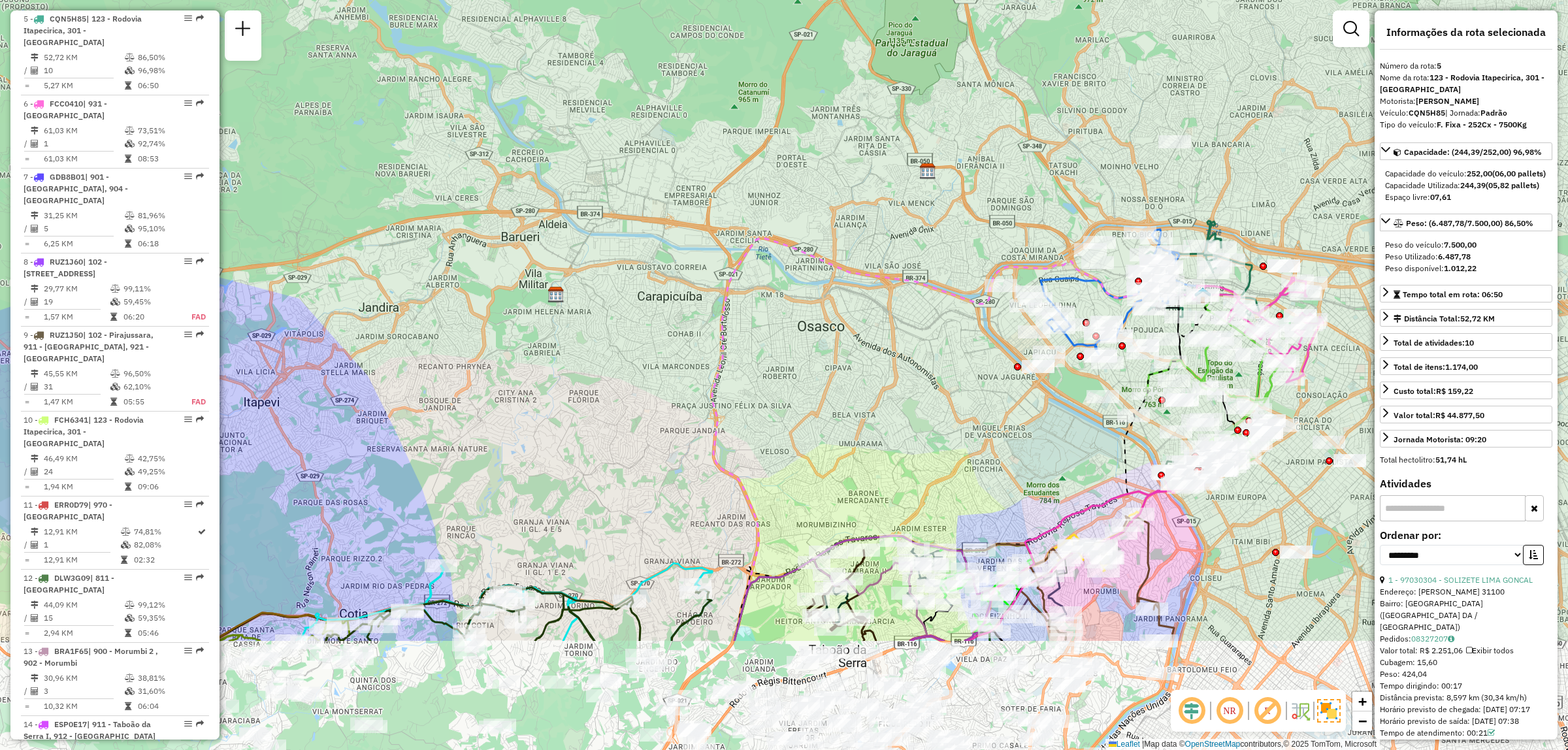
drag, startPoint x: 1141, startPoint y: 455, endPoint x: 993, endPoint y: 270, distance: 236.9
click at [993, 270] on icon at bounding box center [957, 440] width 491 height 402
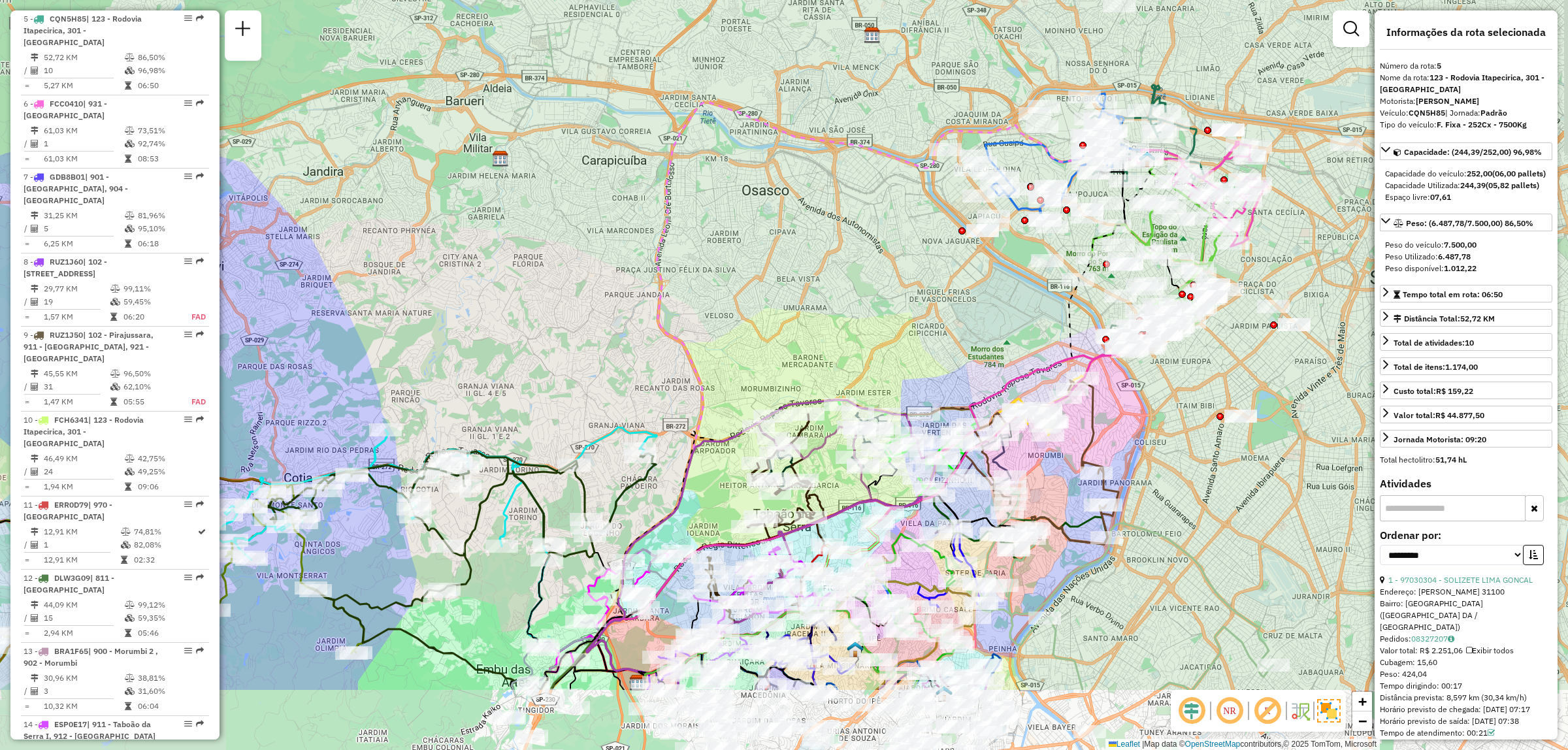
drag, startPoint x: 1174, startPoint y: 504, endPoint x: 1103, endPoint y: 363, distance: 157.9
click at [1104, 363] on div "Rota 39 - Placa DTC9711 40105509 - SERGIO LUIZ DA ROCHA Janela de atendimento G…" at bounding box center [784, 375] width 1568 height 750
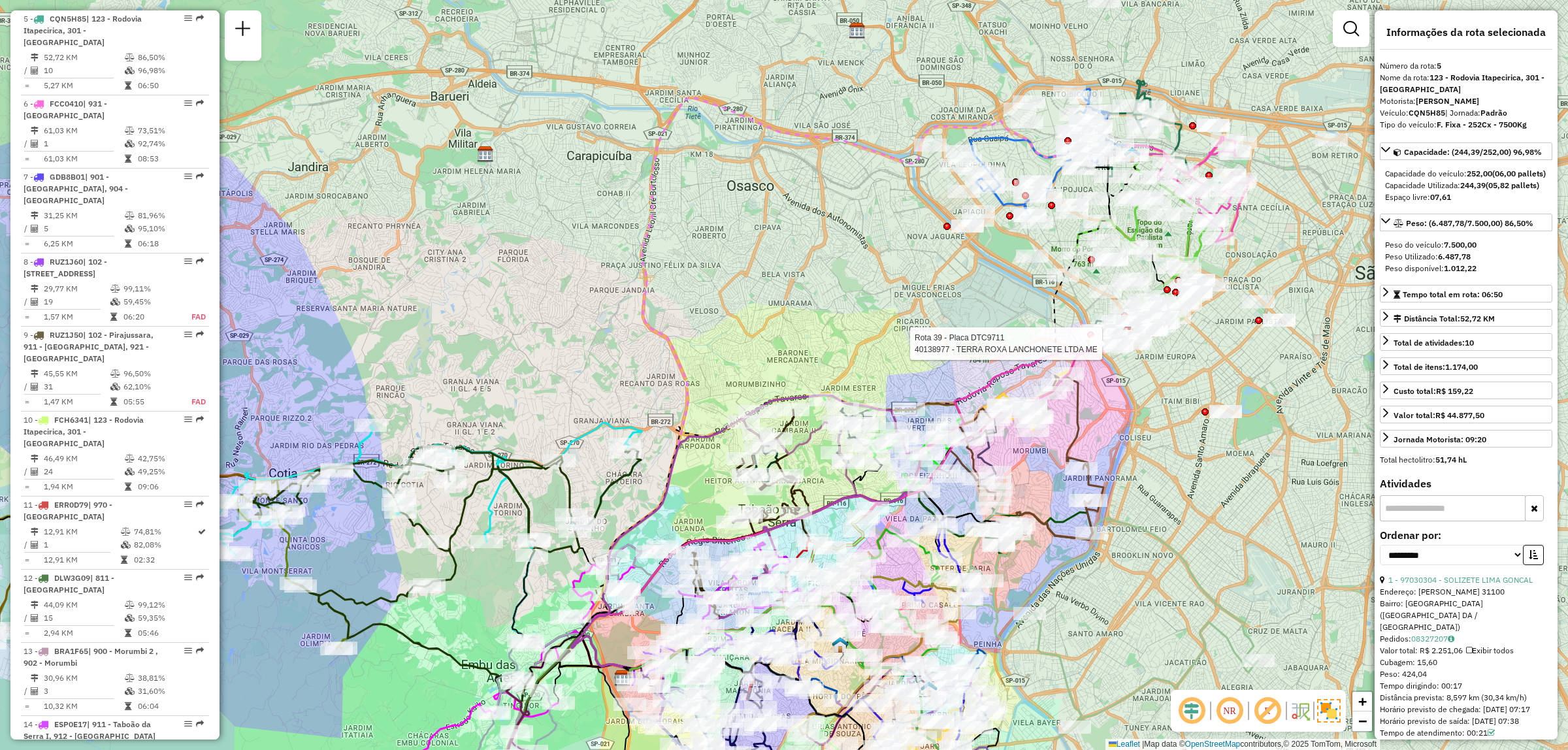
scroll to position [1679, 0]
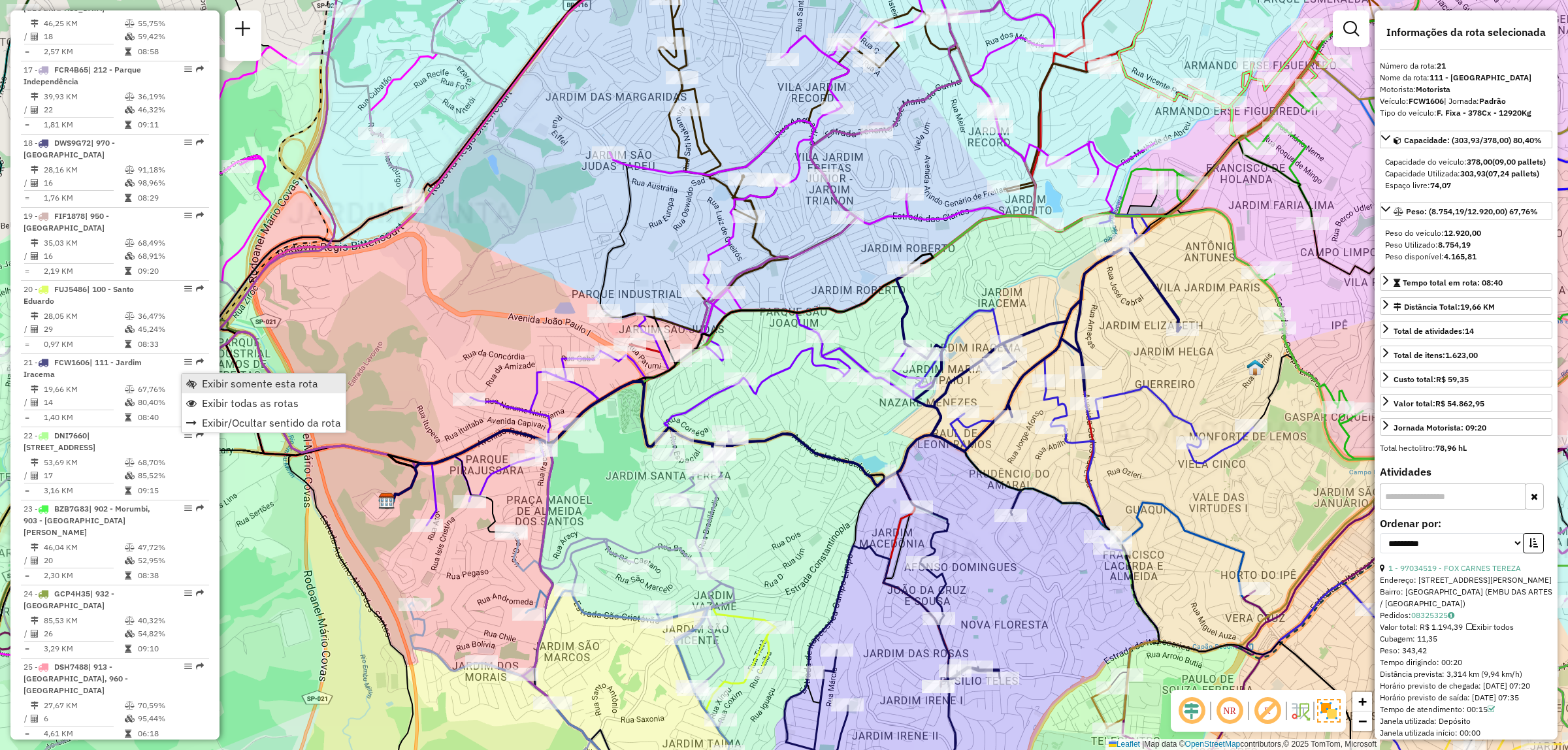
click at [221, 390] on link "Exibir somente esta rota" at bounding box center [263, 384] width 164 height 20
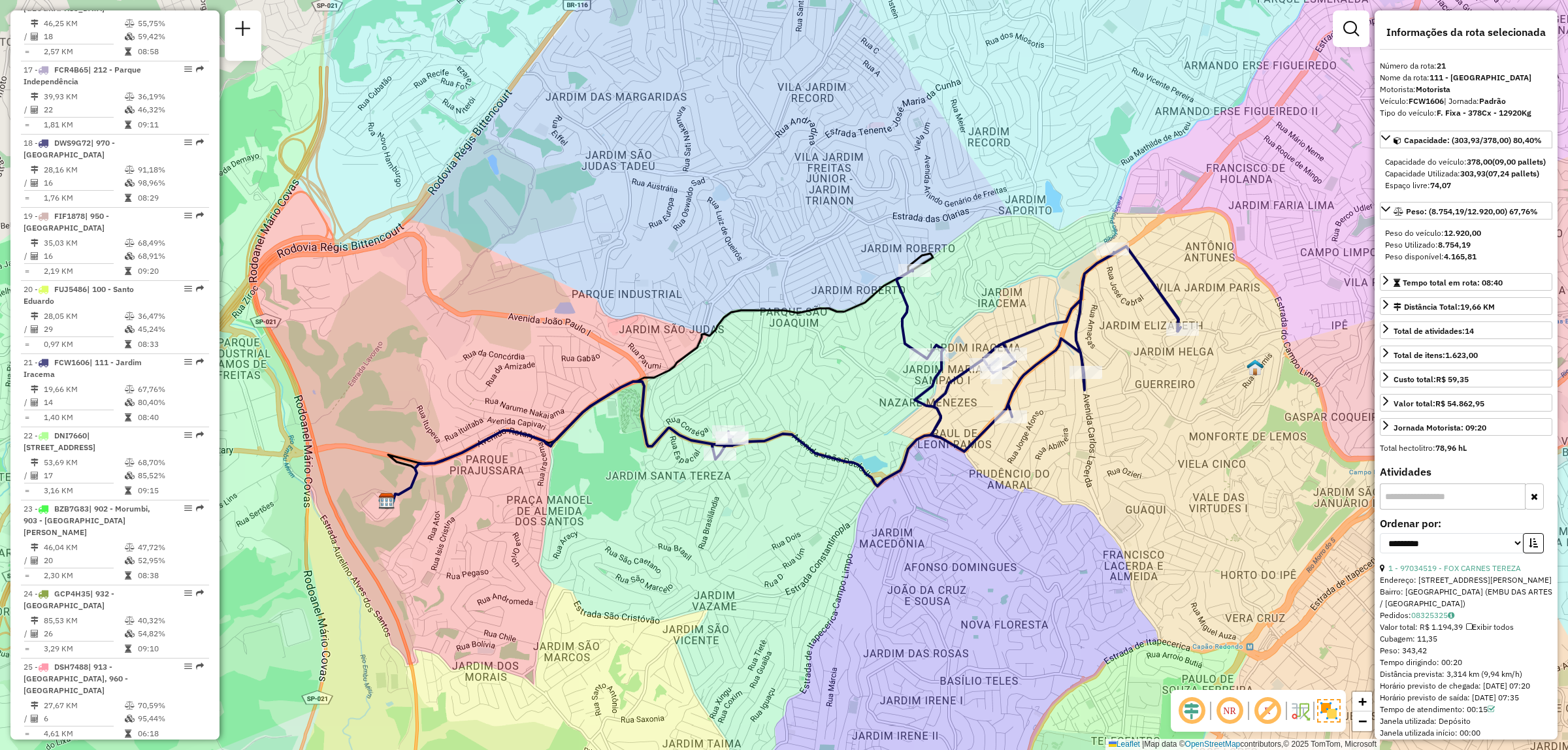
click at [1196, 712] on em at bounding box center [1192, 711] width 31 height 31
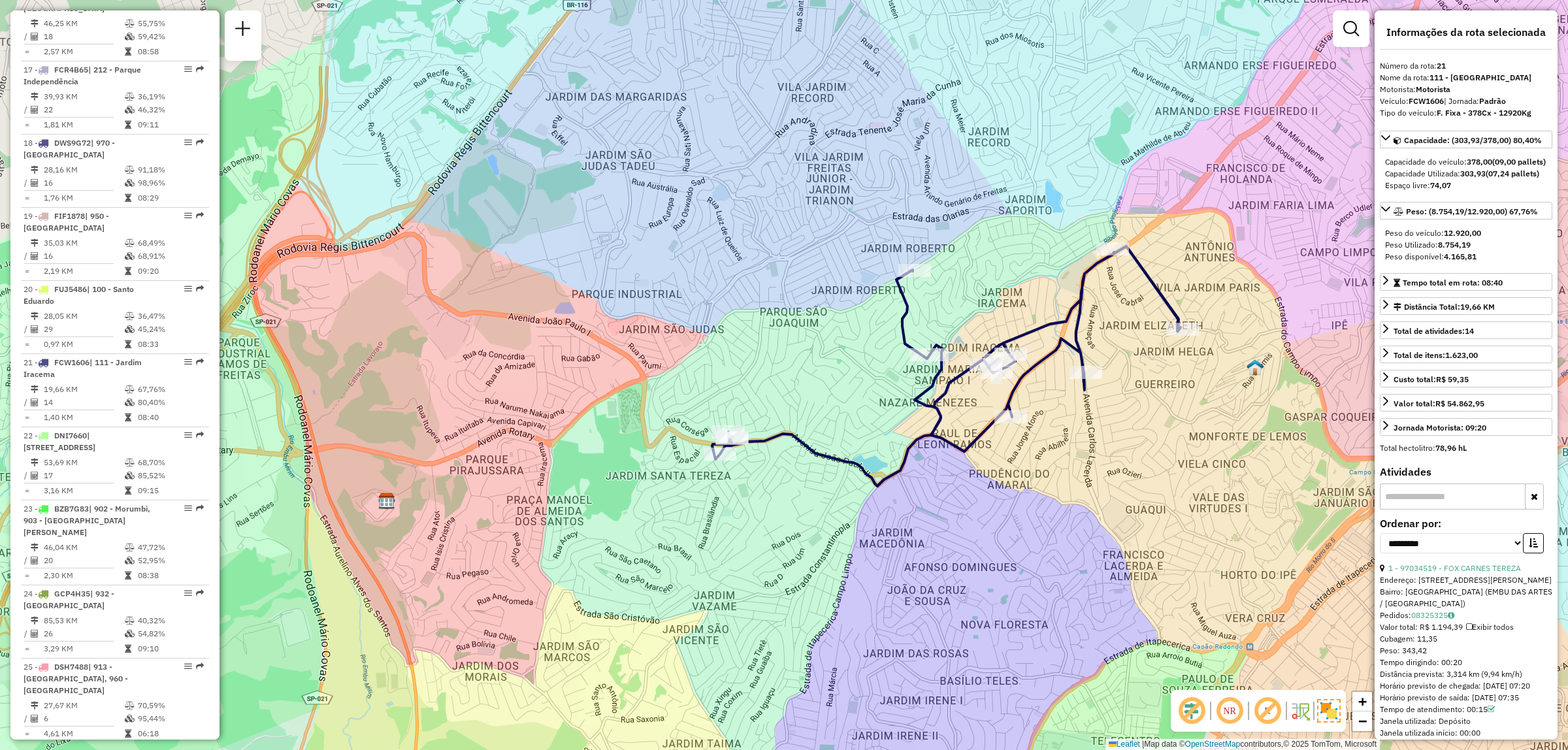
click at [1237, 716] on em at bounding box center [1229, 711] width 31 height 31
click at [1260, 711] on em at bounding box center [1268, 711] width 31 height 31
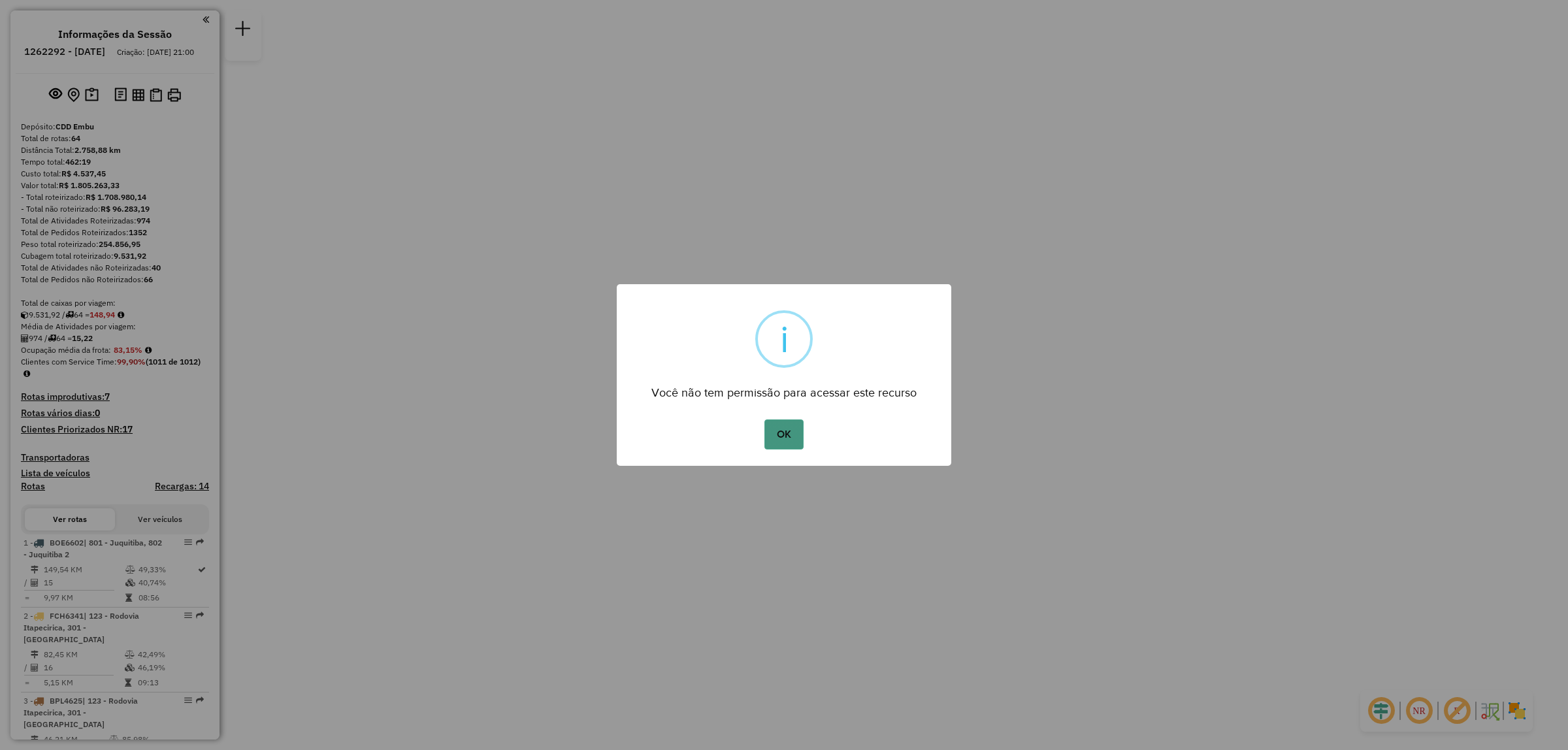
click at [797, 423] on button "OK" at bounding box center [783, 434] width 38 height 30
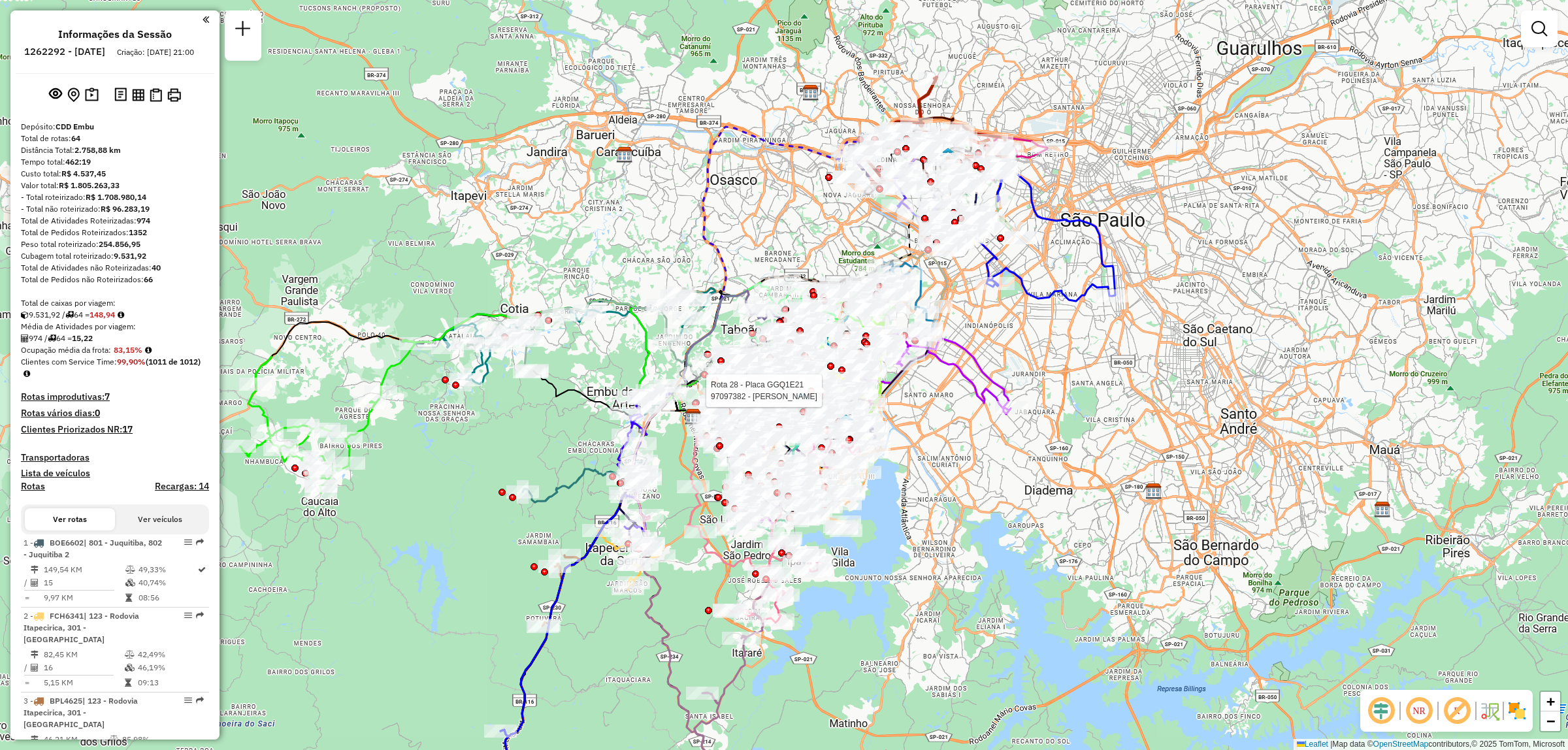
select select "**********"
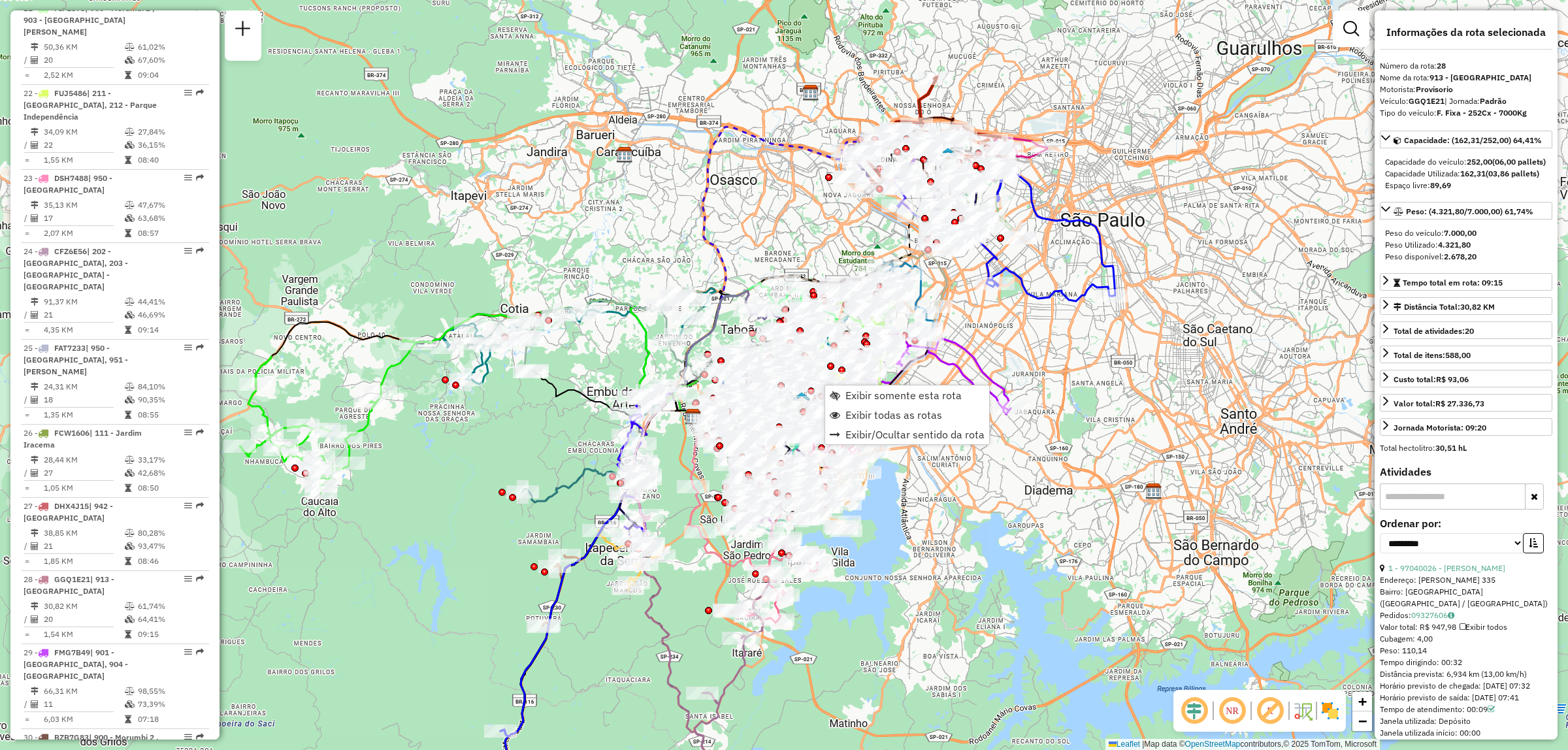
scroll to position [4148, 0]
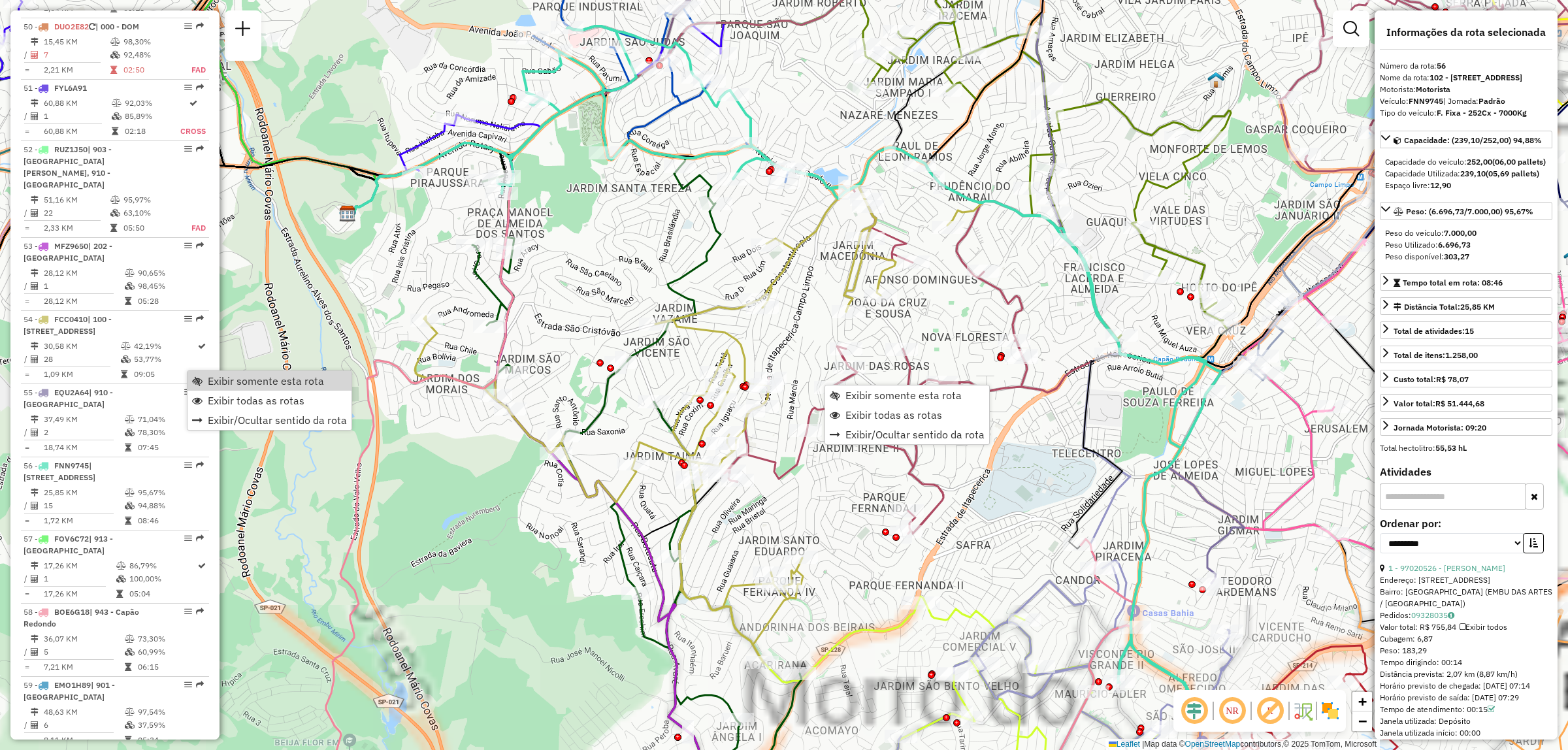
click at [274, 380] on span "Exibir somente esta rota" at bounding box center [266, 381] width 116 height 11
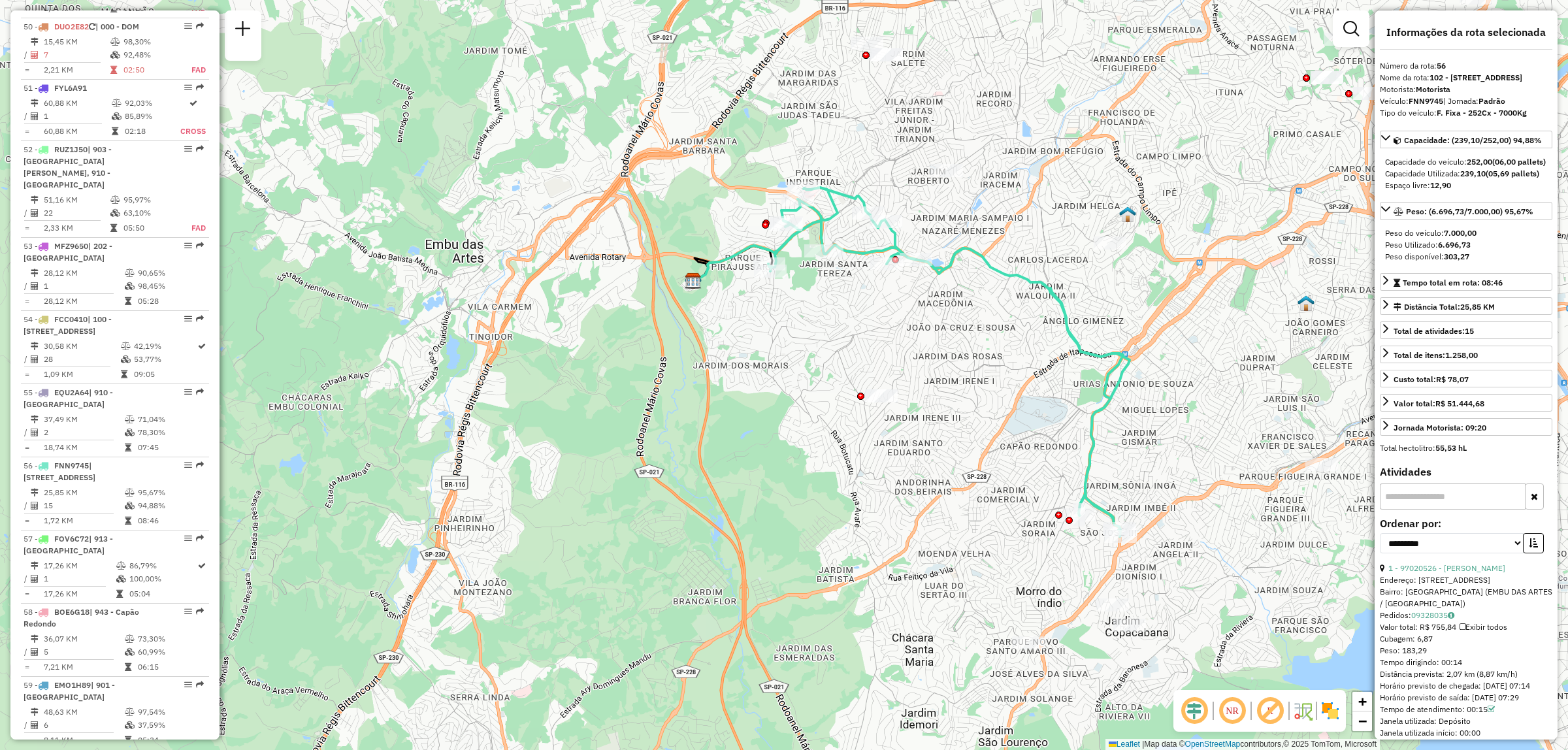
click at [1227, 720] on em at bounding box center [1232, 711] width 31 height 31
click at [1326, 707] on img at bounding box center [1329, 710] width 21 height 21
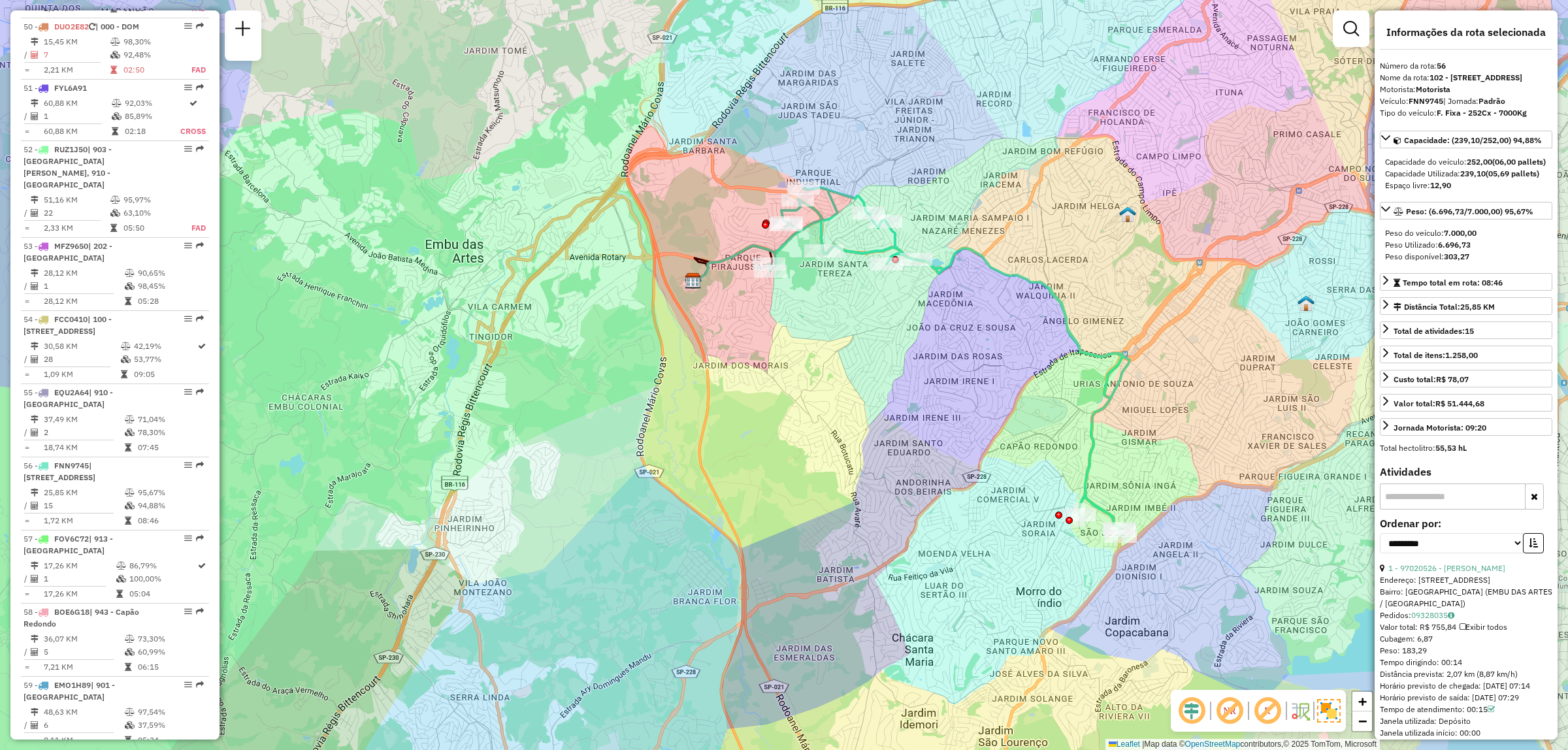
click at [1190, 709] on em at bounding box center [1192, 711] width 31 height 31
click at [1281, 709] on em at bounding box center [1268, 711] width 31 height 31
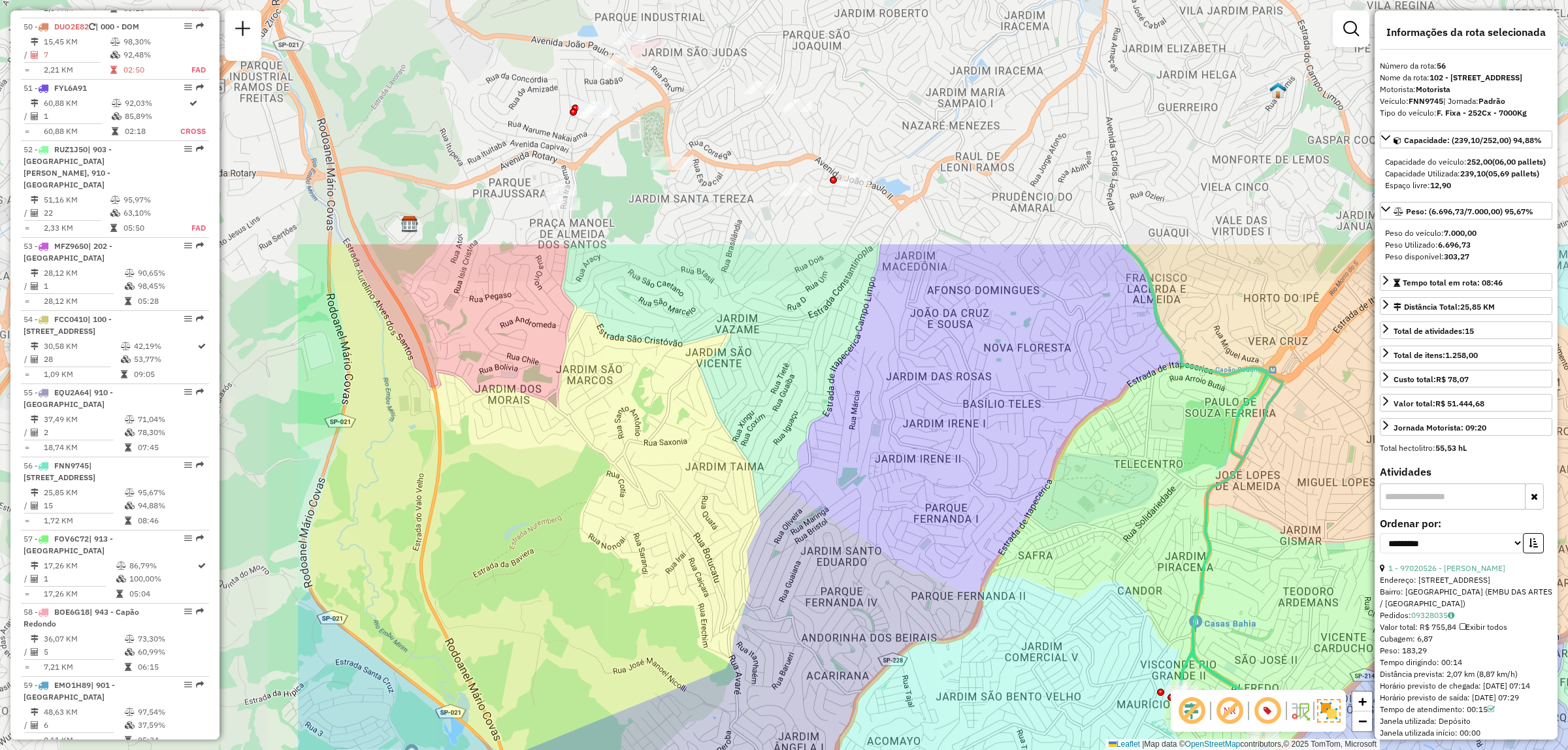
drag, startPoint x: 477, startPoint y: 126, endPoint x: 939, endPoint y: 450, distance: 564.3
click at [939, 450] on div "Janela de atendimento Grade de atendimento Capacidade Transportadoras Veículos …" at bounding box center [784, 375] width 1568 height 750
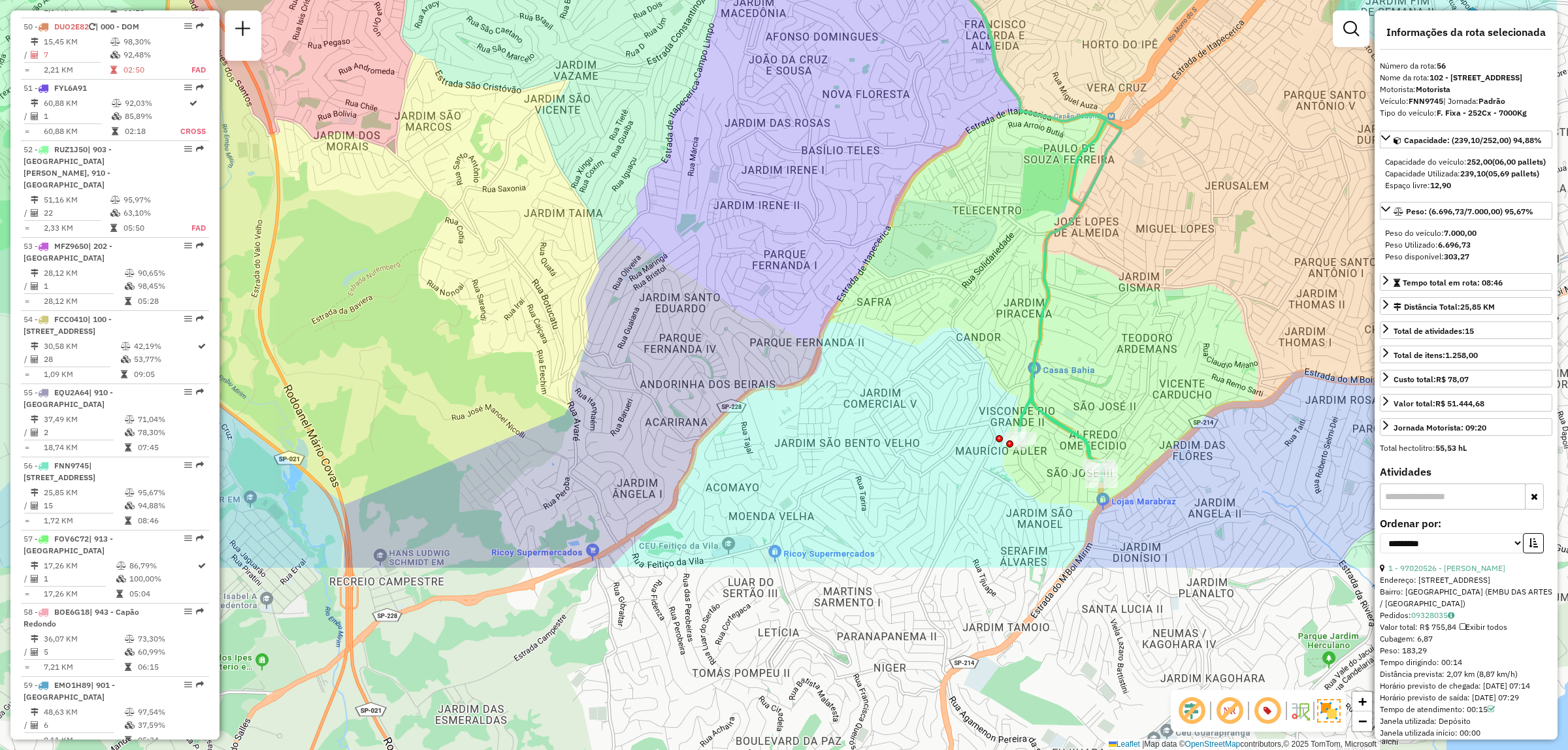
drag, startPoint x: 1239, startPoint y: 595, endPoint x: 1006, endPoint y: 295, distance: 379.9
click at [1006, 295] on div "Janela de atendimento Grade de atendimento Capacidade Transportadoras Veículos …" at bounding box center [784, 375] width 1568 height 750
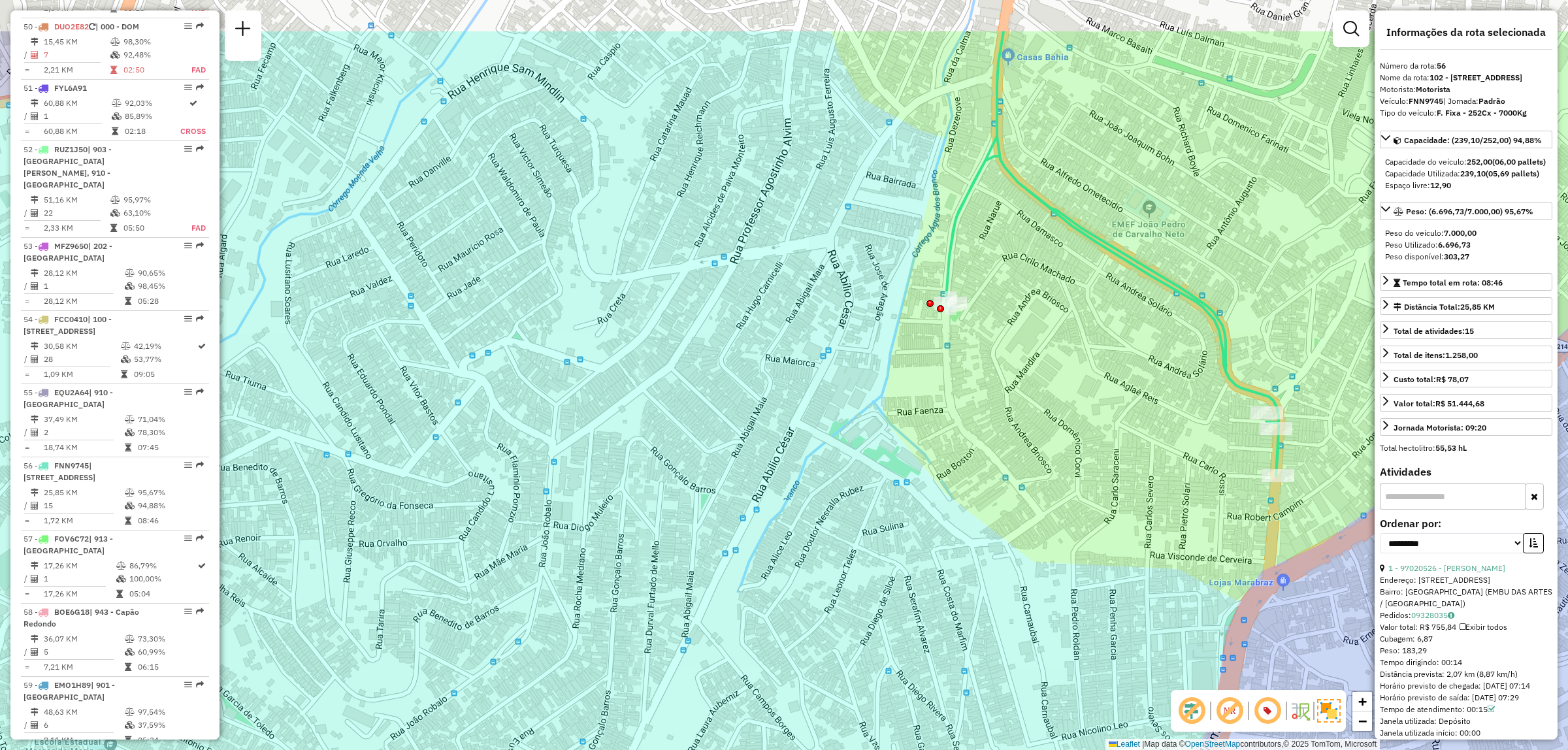
drag, startPoint x: 835, startPoint y: 185, endPoint x: 926, endPoint y: 291, distance: 139.7
click at [926, 291] on div "Janela de atendimento Grade de atendimento Capacidade Transportadoras Veículos …" at bounding box center [784, 375] width 1568 height 750
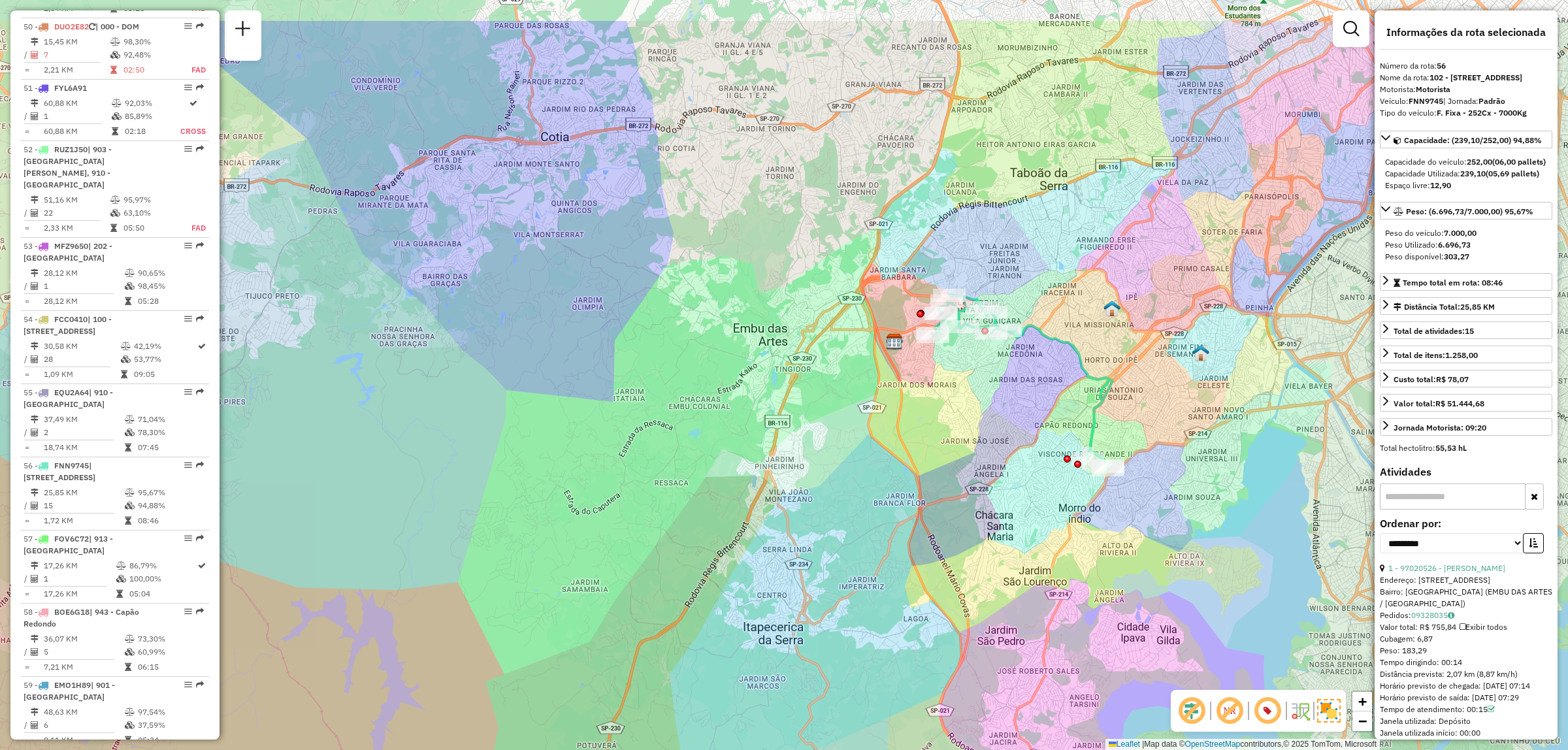
drag, startPoint x: 981, startPoint y: 268, endPoint x: 1014, endPoint y: 364, distance: 101.5
click at [1014, 364] on div "Janela de atendimento Grade de atendimento Capacidade Transportadoras Veículos …" at bounding box center [784, 375] width 1568 height 750
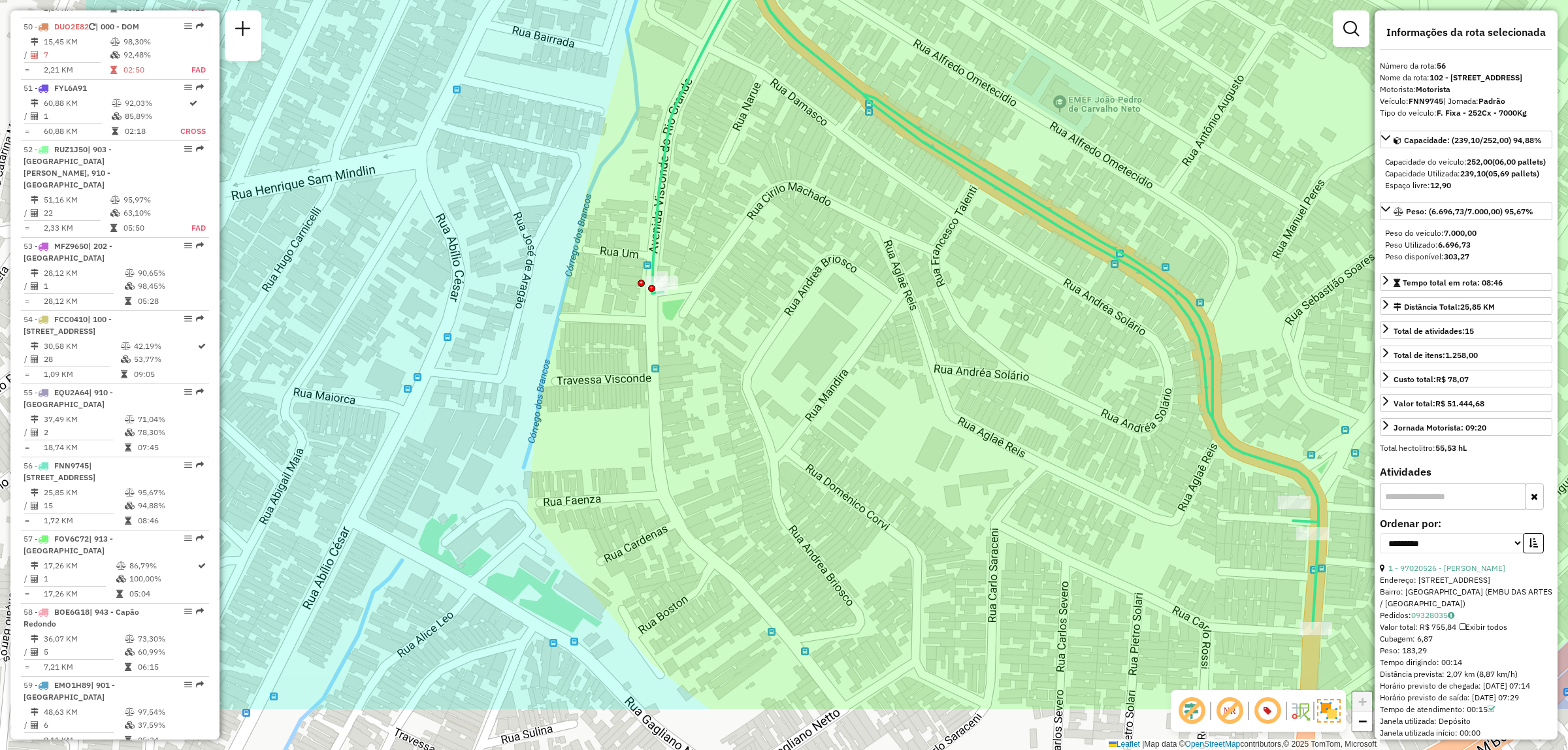
drag, startPoint x: 895, startPoint y: 512, endPoint x: 1135, endPoint y: 398, distance: 265.7
click at [1135, 398] on div "Janela de atendimento Grade de atendimento Capacidade Transportadoras Veículos …" at bounding box center [784, 375] width 1568 height 750
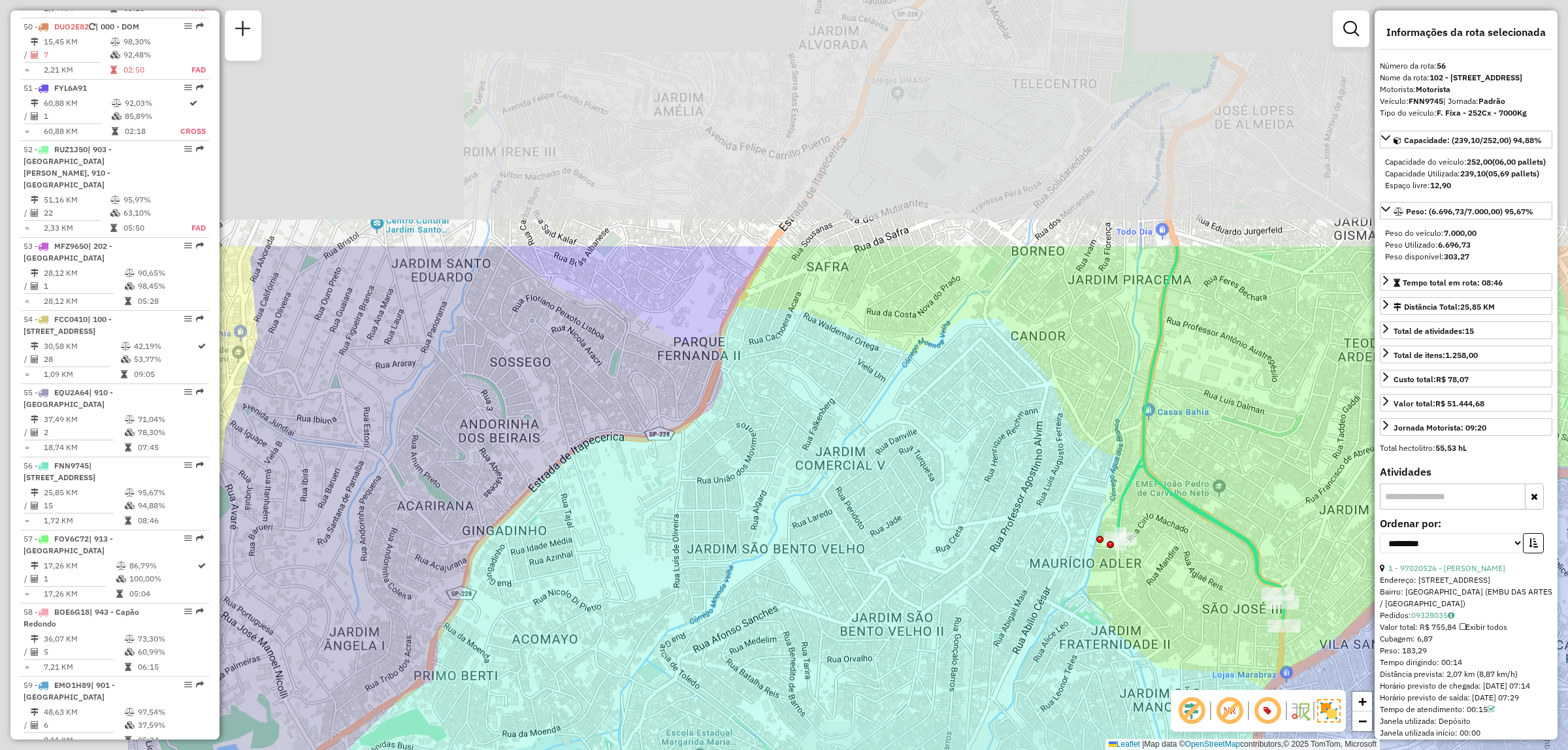
drag, startPoint x: 696, startPoint y: 126, endPoint x: 969, endPoint y: 439, distance: 415.3
click at [969, 439] on div "Janela de atendimento Grade de atendimento Capacidade Transportadoras Veículos …" at bounding box center [784, 375] width 1568 height 750
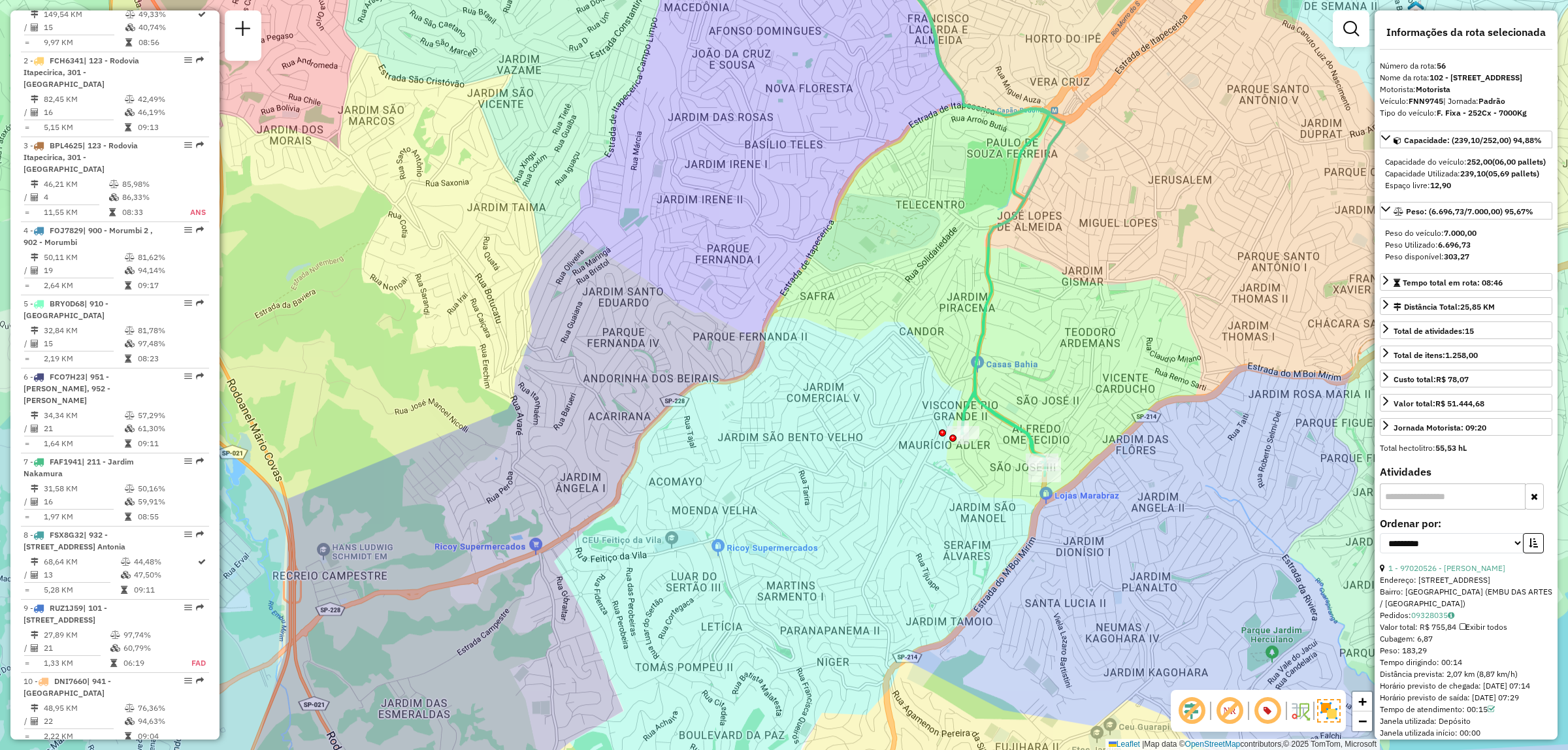
scroll to position [0, 0]
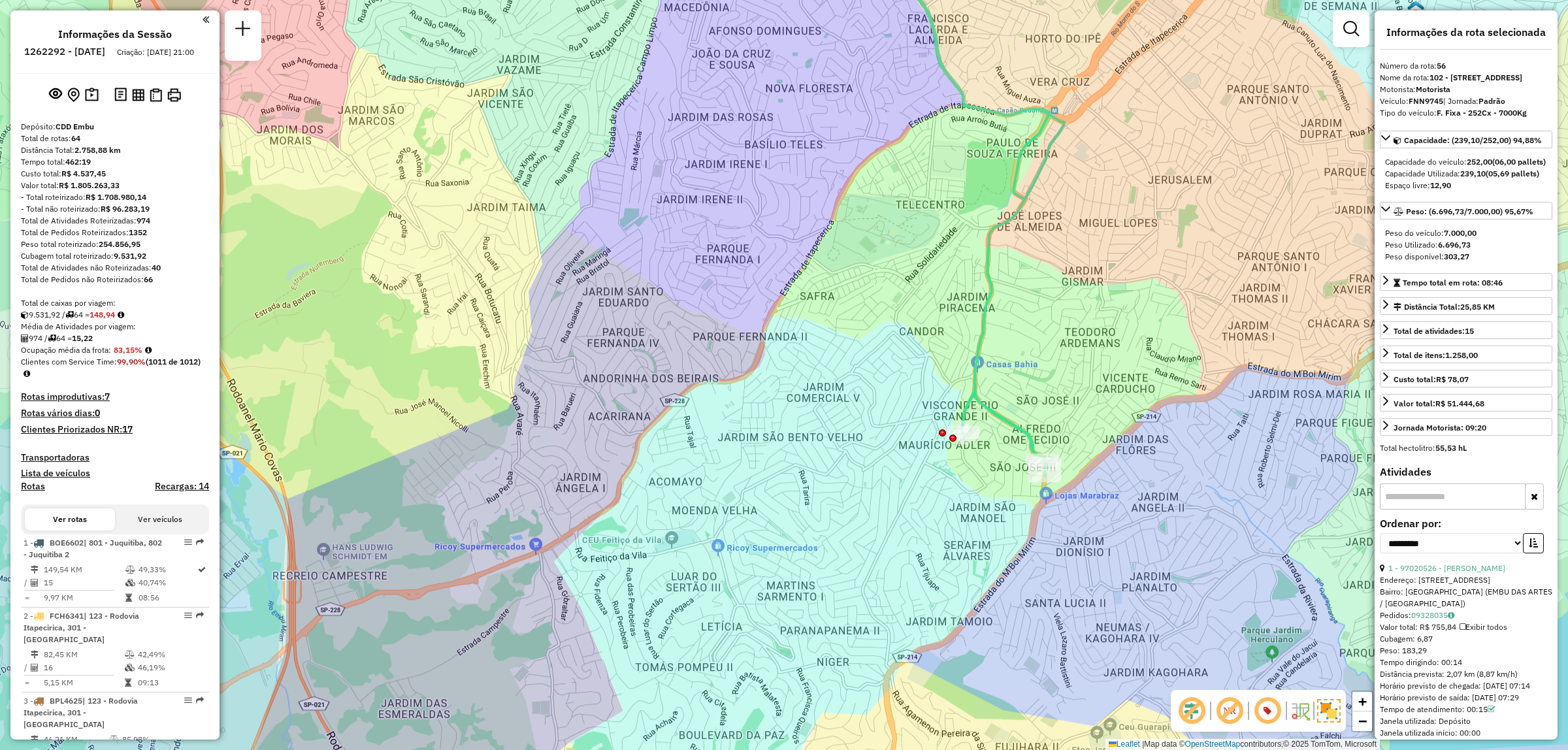
click at [70, 41] on li "Informações da Sessão" at bounding box center [115, 37] width 120 height 18
click at [86, 53] on h6 "1262292 - 09/09/2025" at bounding box center [65, 52] width 81 height 12
copy h6 "1262292"
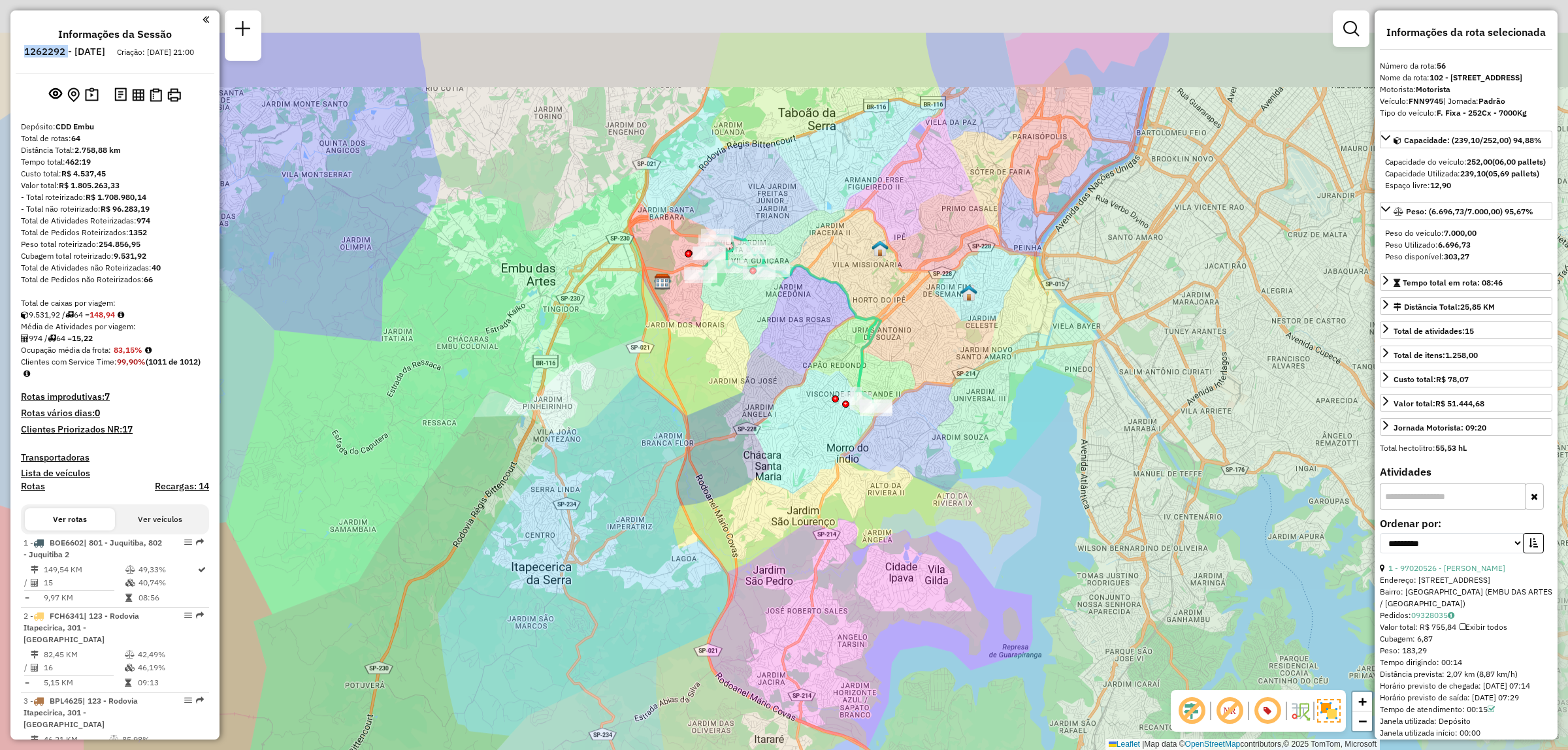
drag, startPoint x: 713, startPoint y: 200, endPoint x: 844, endPoint y: 315, distance: 174.3
click at [844, 315] on div "Janela de atendimento Grade de atendimento Capacidade Transportadoras Veículos …" at bounding box center [784, 375] width 1568 height 750
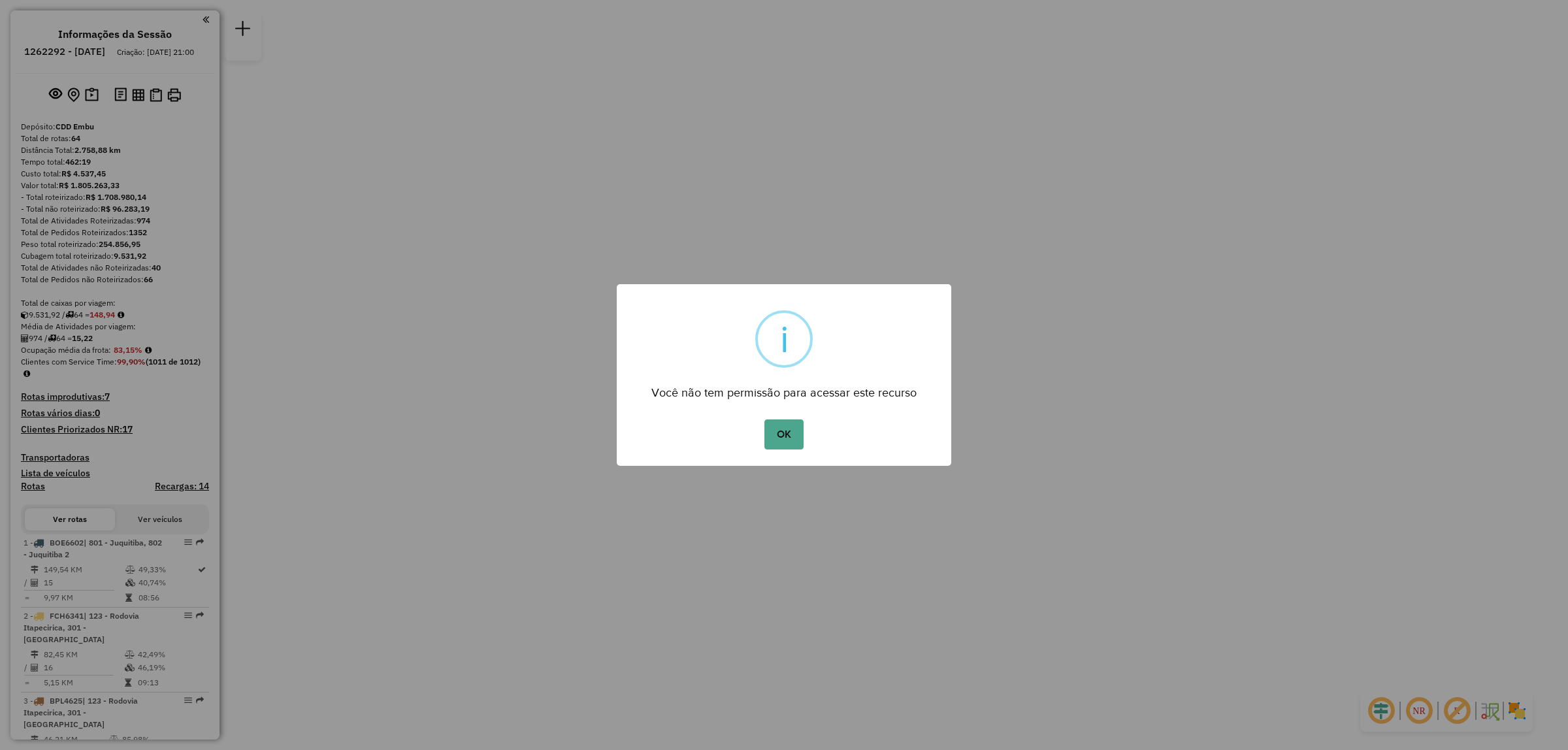
drag, startPoint x: 776, startPoint y: 432, endPoint x: 909, endPoint y: 172, distance: 292.0
click at [776, 431] on button "OK" at bounding box center [783, 434] width 38 height 30
